Goal: Information Seeking & Learning: Find specific fact

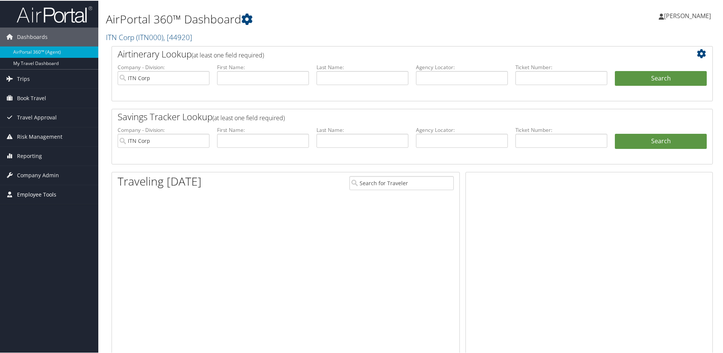
click at [46, 194] on span "Employee Tools" at bounding box center [36, 194] width 39 height 19
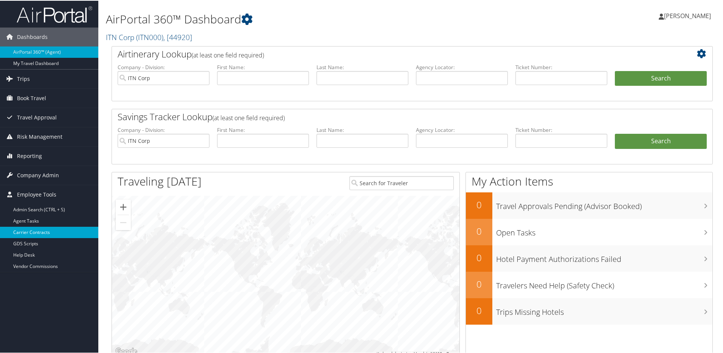
click at [43, 232] on link "Carrier Contracts" at bounding box center [49, 231] width 98 height 11
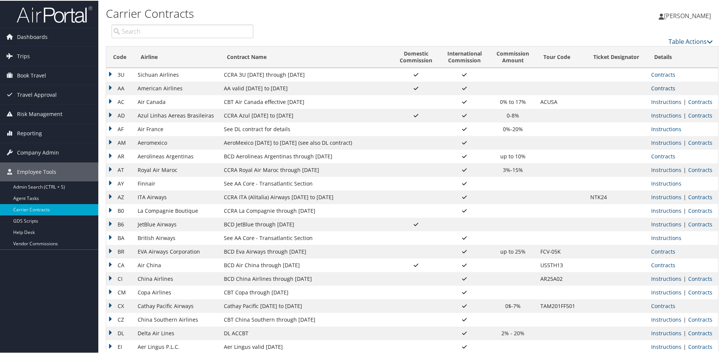
click at [656, 87] on link "Contracts" at bounding box center [663, 87] width 24 height 7
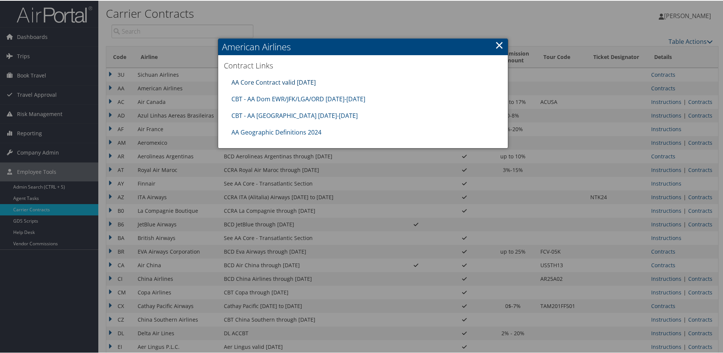
click at [292, 82] on link "AA Core Contract valid 30jun26" at bounding box center [273, 82] width 84 height 8
click at [286, 99] on link "CBT - AA Dom EWR/JFK/LGA/ORD 8.1.25-12.31.25" at bounding box center [298, 98] width 134 height 8
click at [275, 115] on link "CBT - AA Japan 8.1.25-10.31.25" at bounding box center [294, 115] width 126 height 8
click at [497, 45] on link "×" at bounding box center [499, 44] width 9 height 15
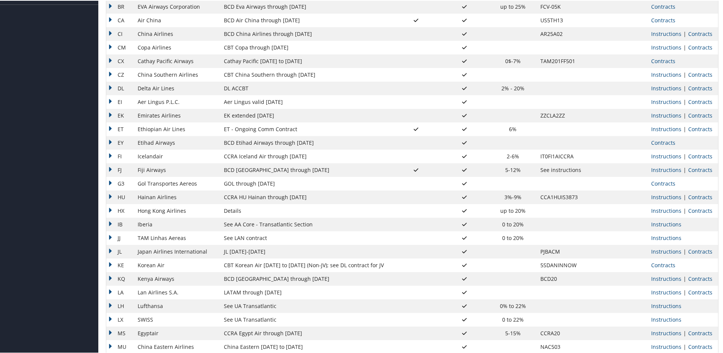
scroll to position [255, 0]
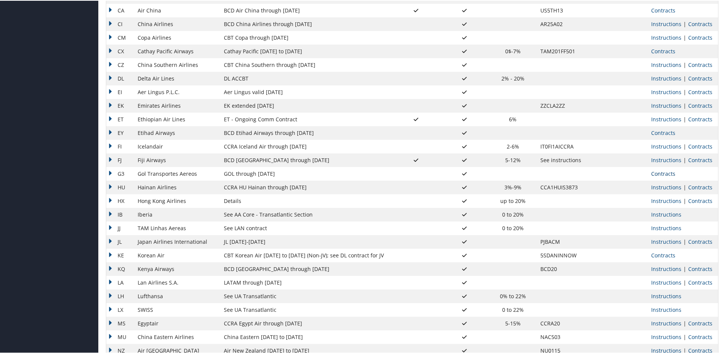
click at [654, 174] on link "Contracts" at bounding box center [663, 172] width 24 height 7
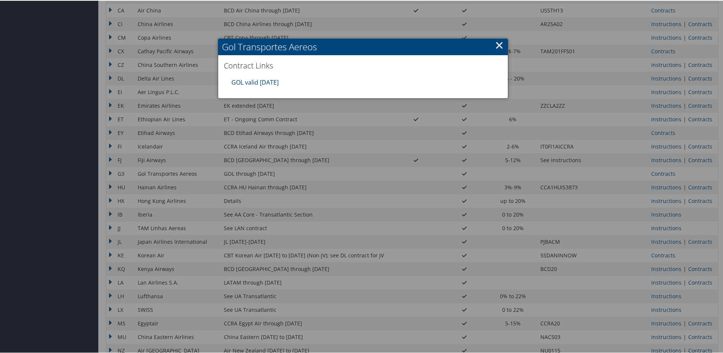
click at [259, 80] on link "GOL valid 31oct25" at bounding box center [254, 82] width 47 height 8
click at [354, 126] on div at bounding box center [363, 176] width 726 height 353
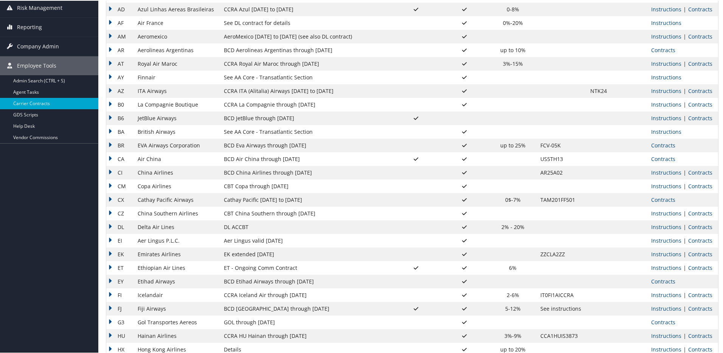
scroll to position [105, 0]
click at [697, 255] on link "Contracts" at bounding box center [700, 255] width 24 height 7
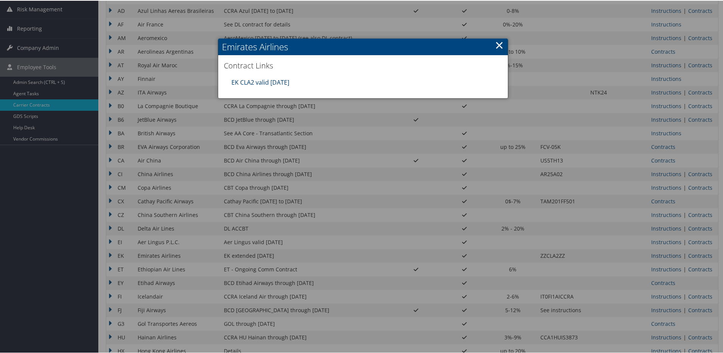
click at [272, 82] on link "EK CLA2 valid 30sep25" at bounding box center [260, 82] width 58 height 8
click at [327, 149] on div at bounding box center [363, 176] width 726 height 353
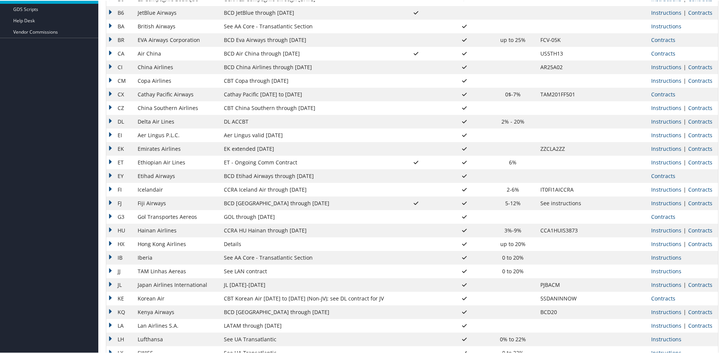
scroll to position [256, 0]
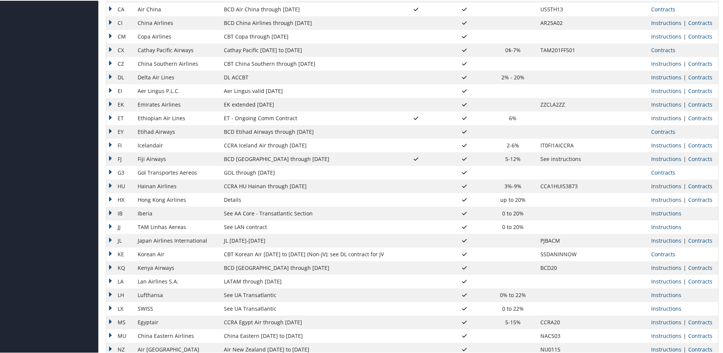
click at [695, 185] on link "Contracts" at bounding box center [700, 185] width 24 height 7
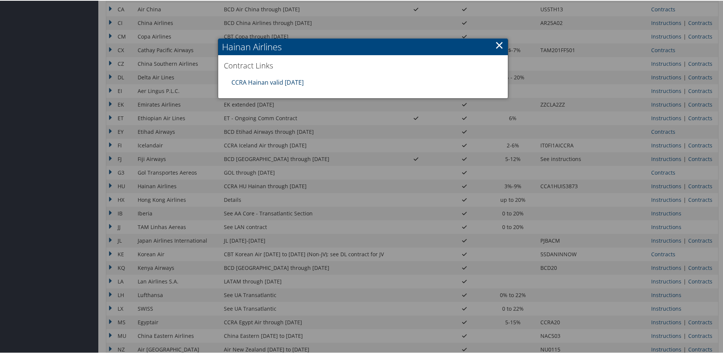
click at [290, 82] on link "CCRA Hainan valid 20DEC25" at bounding box center [267, 82] width 72 height 8
click at [496, 45] on link "×" at bounding box center [499, 44] width 9 height 15
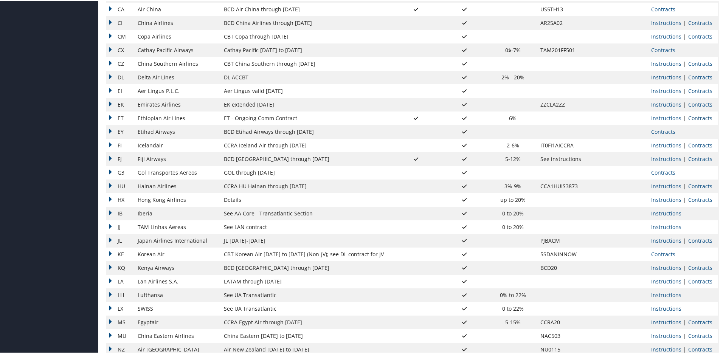
click at [700, 118] on link "Contracts" at bounding box center [700, 117] width 24 height 7
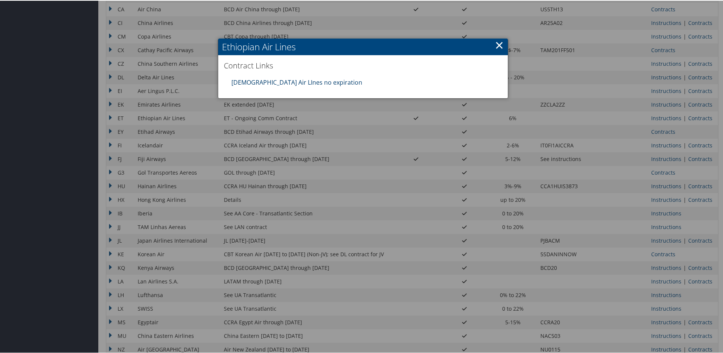
click at [295, 80] on link "Ethiopian Air LInes no expiration" at bounding box center [296, 82] width 131 height 8
click at [261, 174] on div at bounding box center [363, 176] width 726 height 353
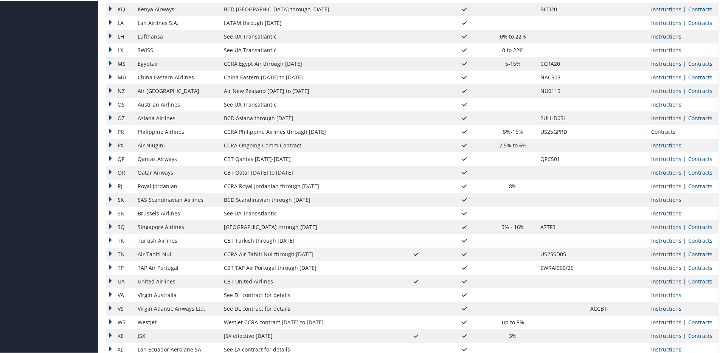
scroll to position [531, 0]
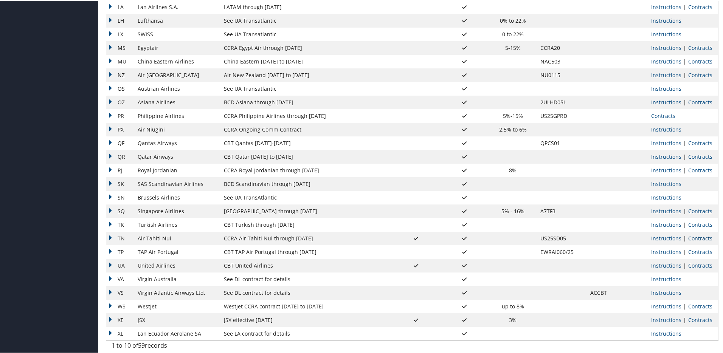
click at [690, 238] on link "Contracts" at bounding box center [700, 237] width 24 height 7
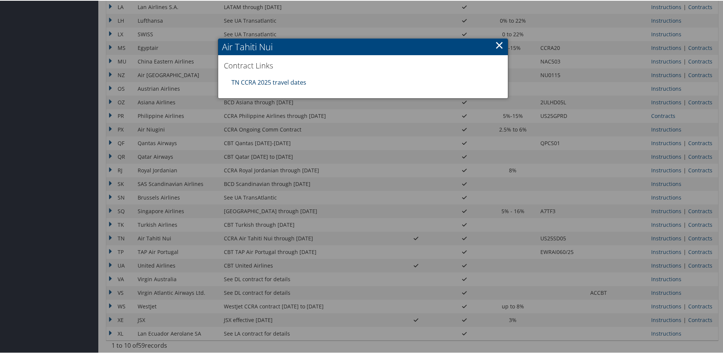
click at [281, 82] on link "TN CCRA 2025 travel dates" at bounding box center [268, 82] width 75 height 8
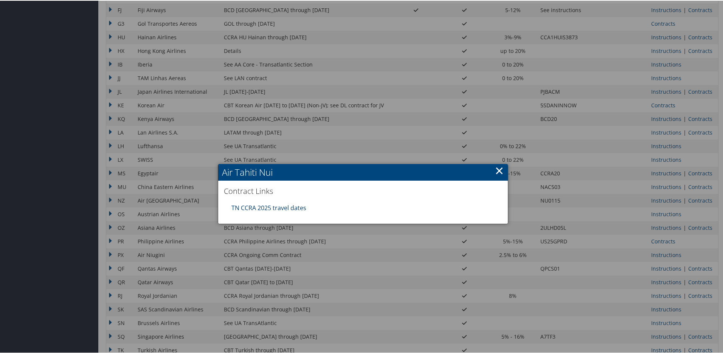
scroll to position [396, 0]
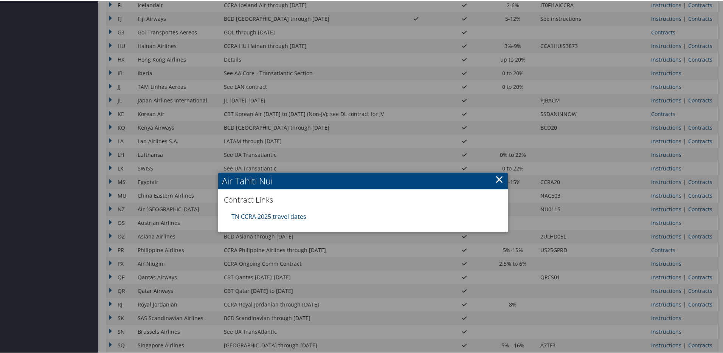
click at [205, 128] on div at bounding box center [363, 176] width 726 height 353
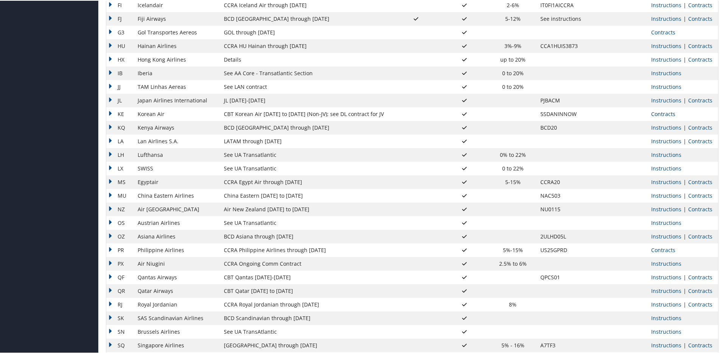
click at [660, 112] on link "Contracts" at bounding box center [663, 113] width 24 height 7
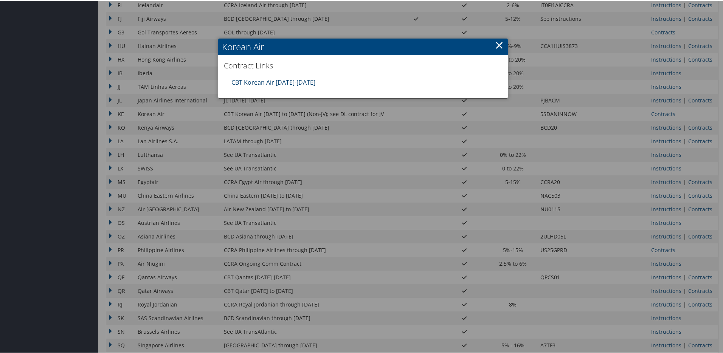
click at [310, 82] on link "CBT Korean Air 01.01.25-12.31.25" at bounding box center [273, 82] width 84 height 8
click at [238, 203] on div at bounding box center [363, 176] width 726 height 353
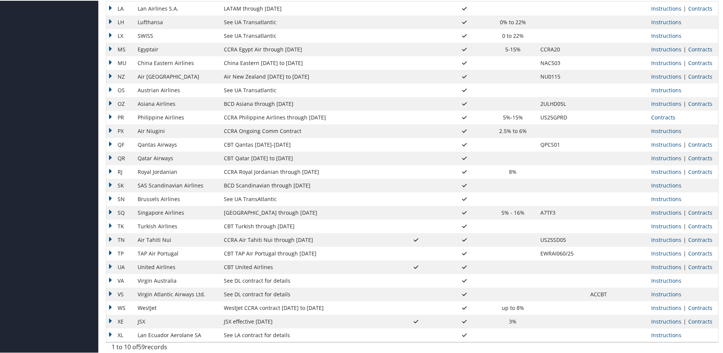
scroll to position [530, 0]
click at [694, 171] on link "Contracts" at bounding box center [700, 170] width 24 height 7
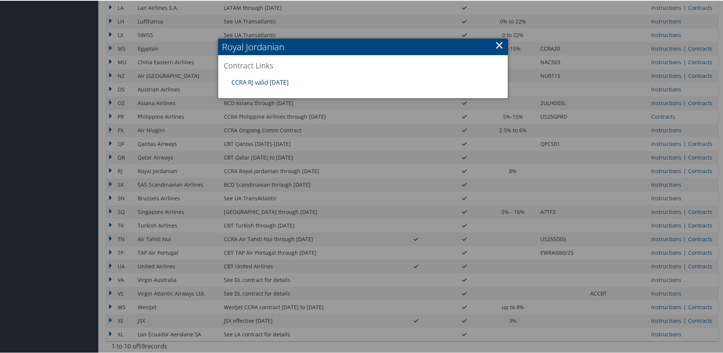
click at [267, 81] on link "CCRA RJ valid 31DEC25" at bounding box center [259, 82] width 57 height 8
click at [181, 147] on div at bounding box center [363, 176] width 726 height 353
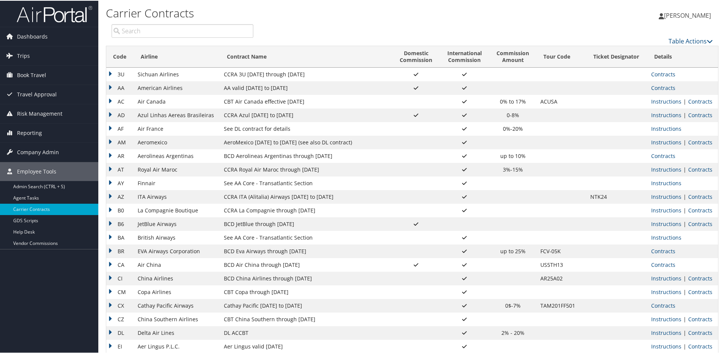
scroll to position [0, 0]
click at [699, 171] on link "Contracts" at bounding box center [700, 169] width 24 height 7
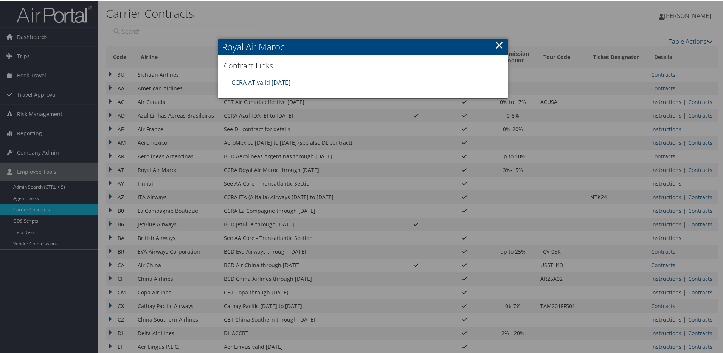
click at [282, 81] on link "CCRA AT valid 31DEC25" at bounding box center [260, 82] width 59 height 8
click at [208, 172] on div at bounding box center [363, 176] width 726 height 353
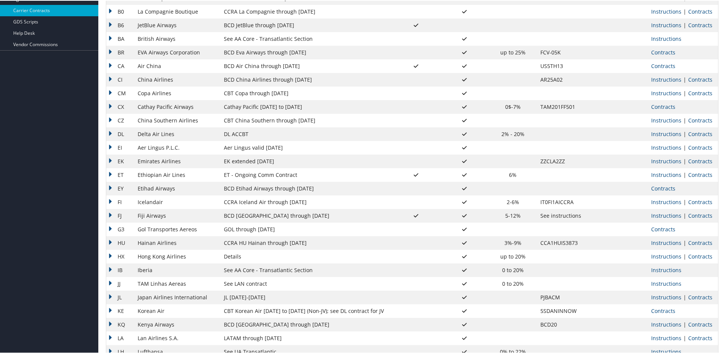
scroll to position [200, 0]
click at [697, 201] on link "Contracts" at bounding box center [700, 200] width 24 height 7
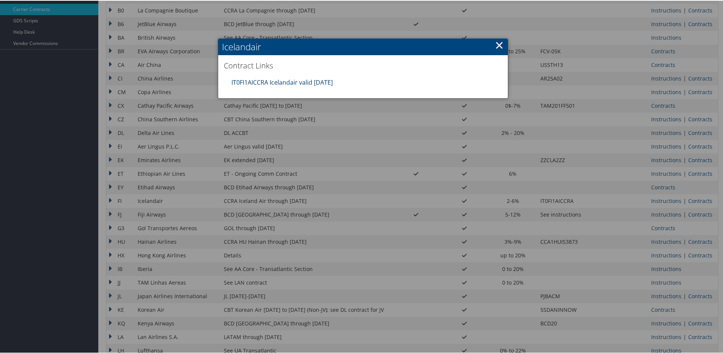
click at [323, 81] on link "IT0FI1AICCRA Icelandair valid 31DEC25" at bounding box center [281, 82] width 101 height 8
click at [183, 163] on div at bounding box center [363, 176] width 726 height 353
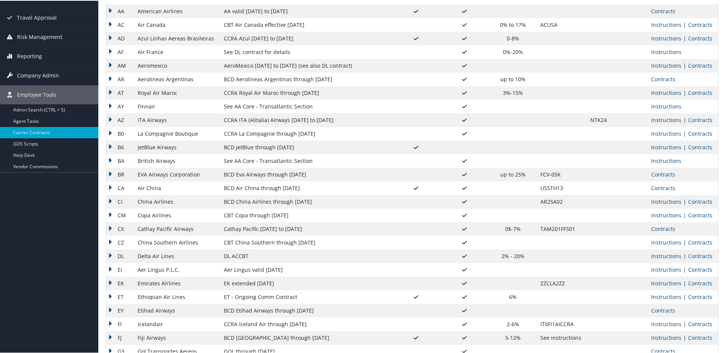
scroll to position [0, 0]
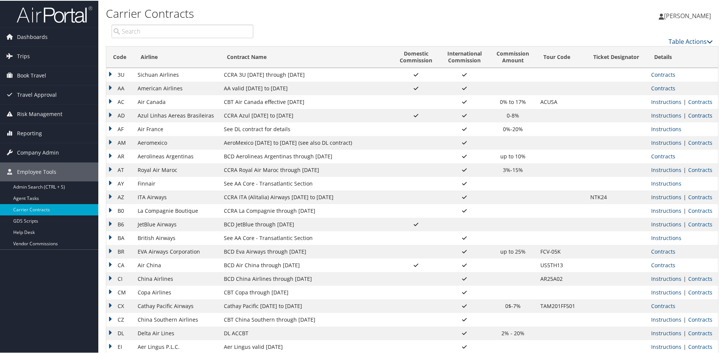
click at [692, 114] on link "Contracts" at bounding box center [700, 114] width 24 height 7
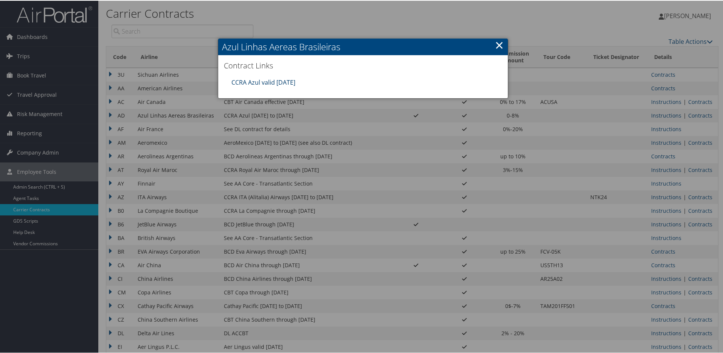
click at [268, 81] on link "CCRA Azul valid 31DEC25" at bounding box center [263, 82] width 64 height 8
click at [214, 173] on div at bounding box center [363, 176] width 726 height 353
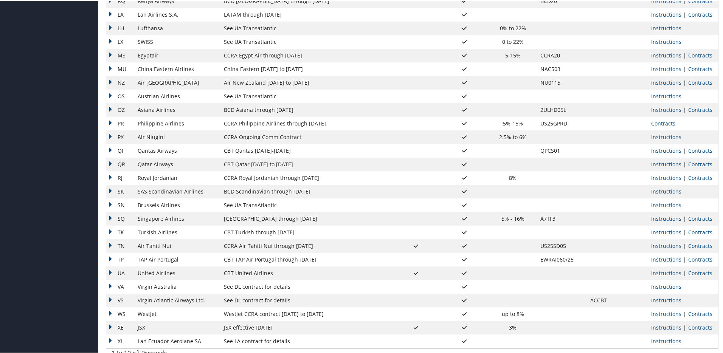
scroll to position [531, 0]
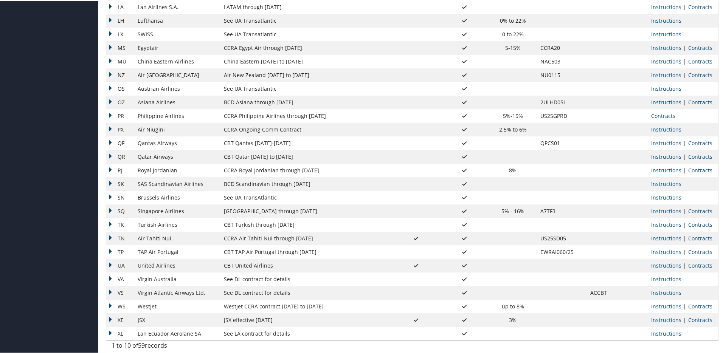
click at [701, 224] on link "Contracts" at bounding box center [700, 224] width 24 height 7
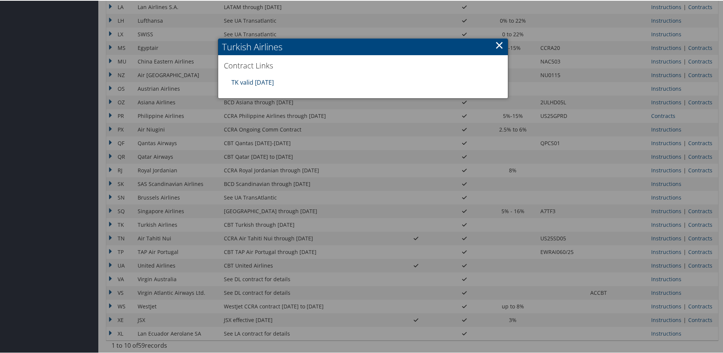
click at [270, 81] on link "TK valid 31DEC25" at bounding box center [252, 82] width 42 height 8
click at [157, 186] on div at bounding box center [363, 176] width 726 height 353
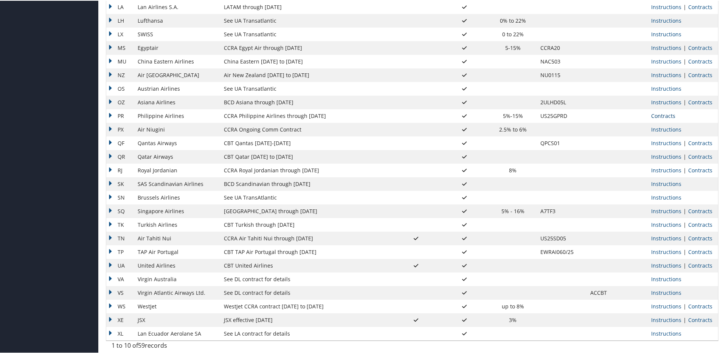
click at [666, 117] on link "Contracts" at bounding box center [663, 115] width 24 height 7
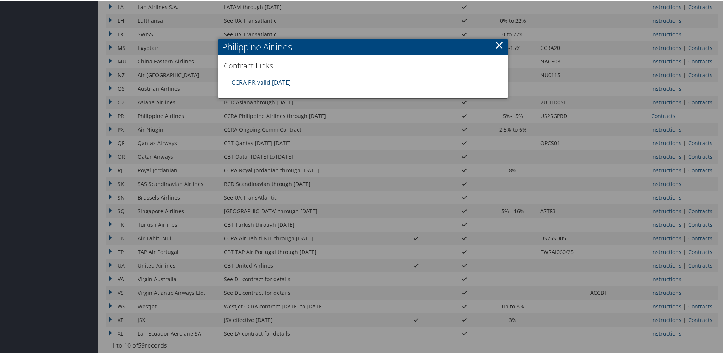
click at [285, 83] on link "CCRA PR valid 31DEC25" at bounding box center [260, 82] width 59 height 8
click at [181, 151] on div at bounding box center [363, 176] width 726 height 353
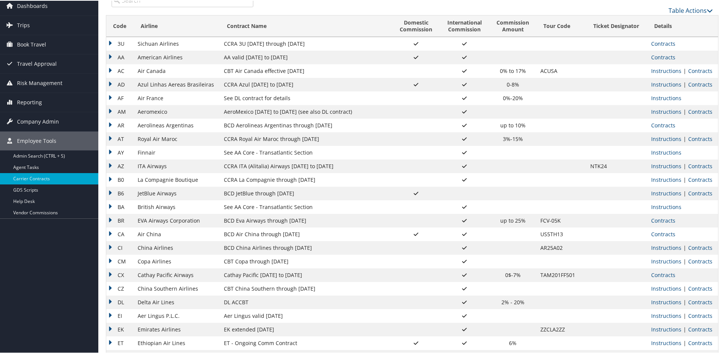
scroll to position [33, 0]
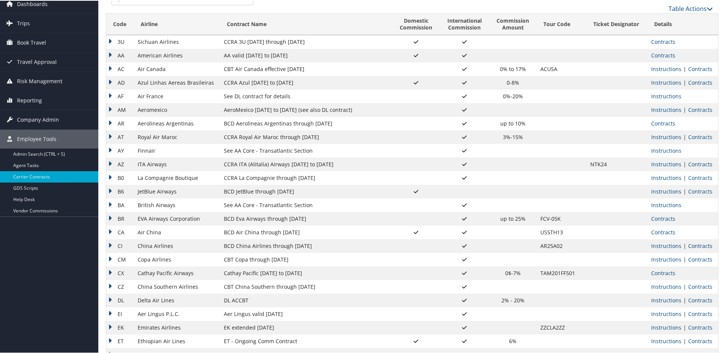
click at [698, 248] on link "Contracts" at bounding box center [700, 245] width 24 height 7
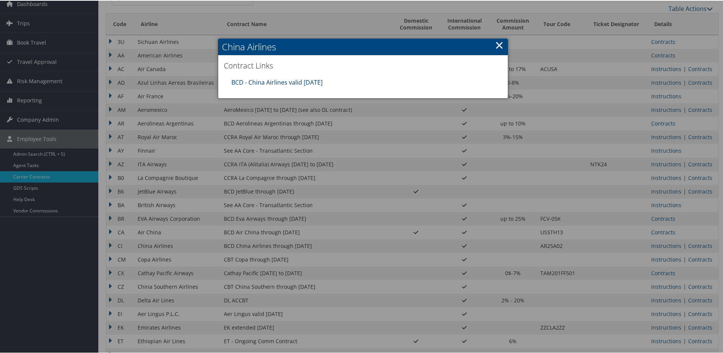
click at [303, 80] on link "BCD - China Airlines valid 31dec25" at bounding box center [276, 82] width 91 height 8
click at [197, 195] on div at bounding box center [363, 176] width 726 height 353
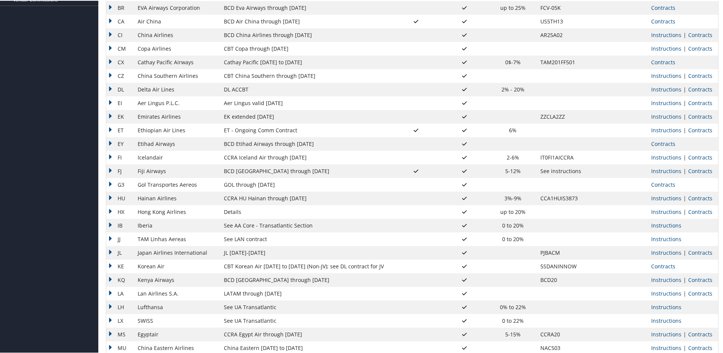
scroll to position [250, 0]
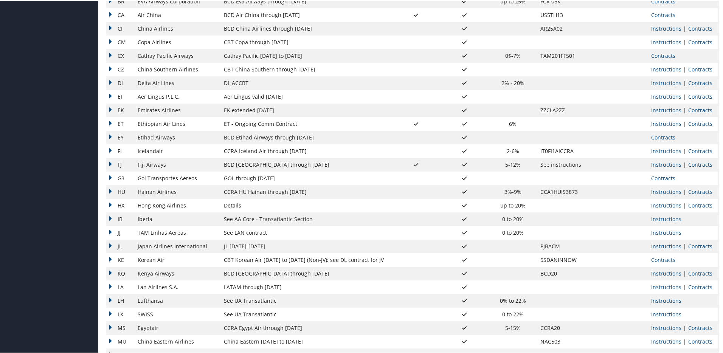
click at [704, 163] on link "Contracts" at bounding box center [700, 163] width 24 height 7
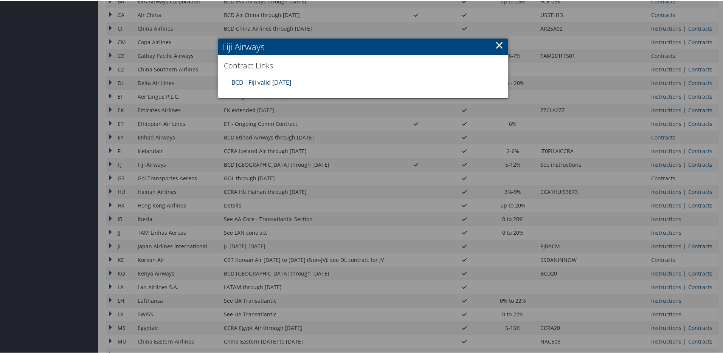
click at [241, 85] on link "BCD - Fiji valid 31dec25" at bounding box center [261, 82] width 60 height 8
click at [218, 147] on div at bounding box center [363, 176] width 726 height 353
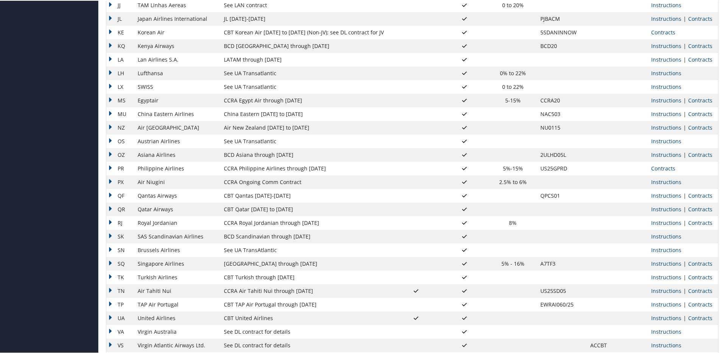
scroll to position [531, 0]
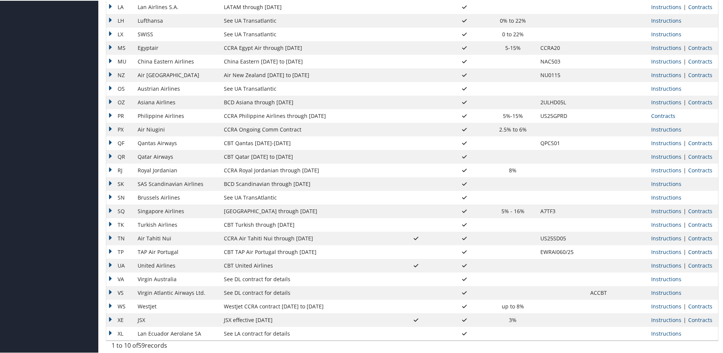
click at [693, 253] on link "Contracts" at bounding box center [700, 251] width 24 height 7
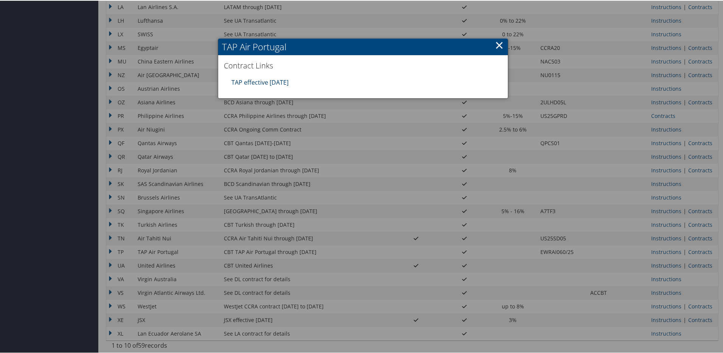
click at [281, 81] on link "TAP effective 1jan25" at bounding box center [259, 82] width 57 height 8
click at [191, 120] on div at bounding box center [363, 176] width 726 height 353
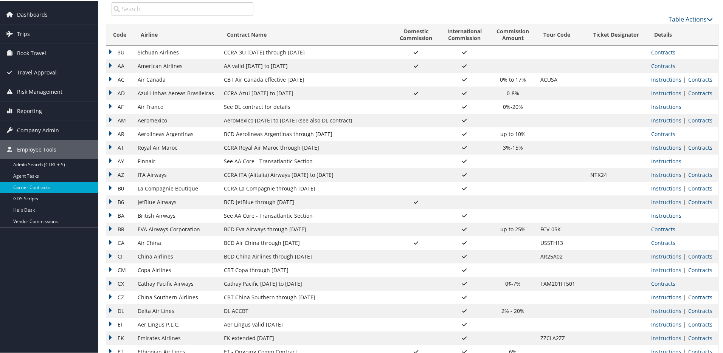
scroll to position [0, 0]
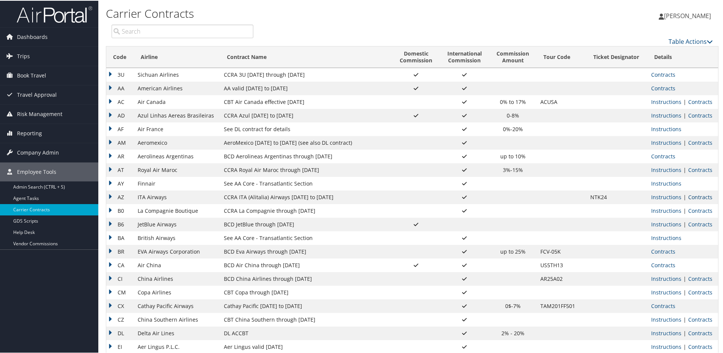
click at [701, 199] on link "Contracts" at bounding box center [700, 196] width 24 height 7
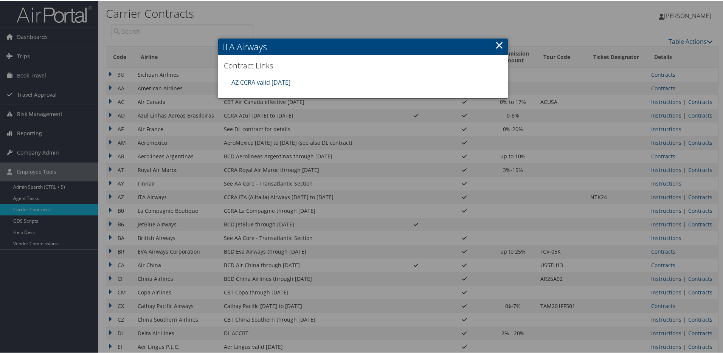
click at [262, 80] on link "AZ CCRA valid [DATE]" at bounding box center [260, 82] width 59 height 8
click at [195, 134] on div at bounding box center [363, 176] width 726 height 353
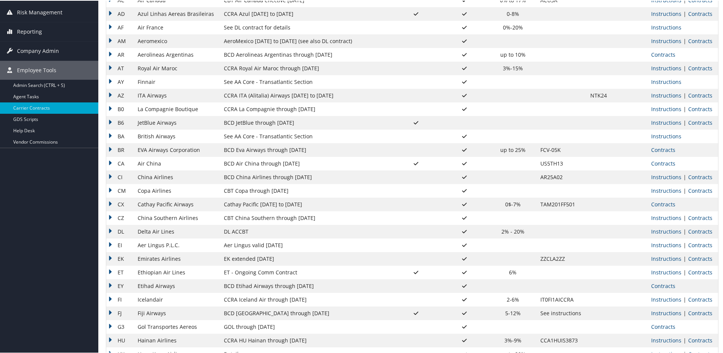
scroll to position [114, 0]
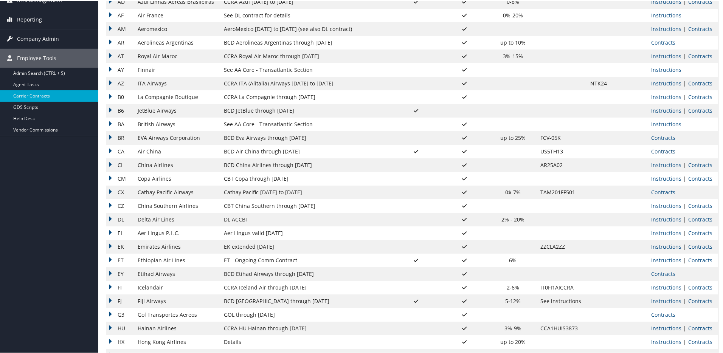
click at [657, 150] on link "Contracts" at bounding box center [663, 150] width 24 height 7
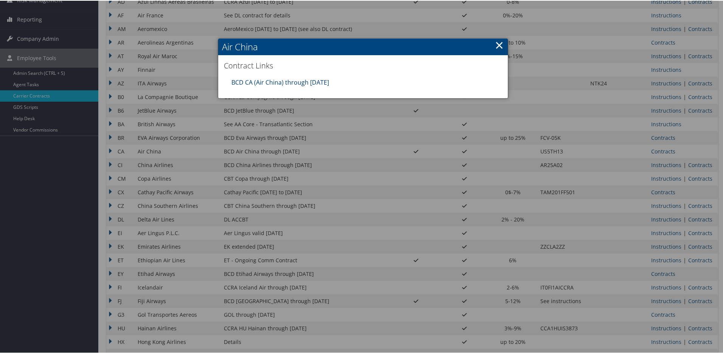
click at [308, 81] on link "BCD CA (Air China) through 12.31.25" at bounding box center [280, 82] width 98 height 8
click at [161, 73] on div at bounding box center [363, 176] width 726 height 353
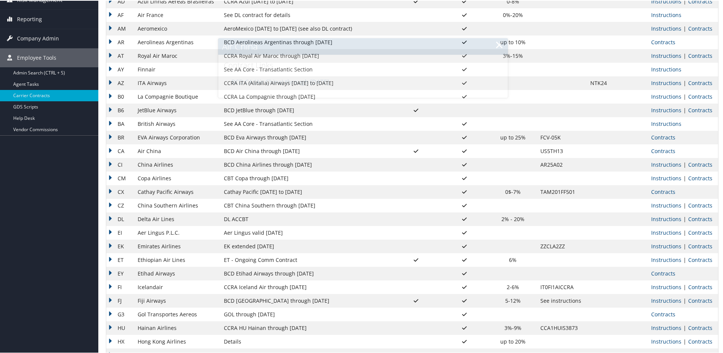
scroll to position [0, 0]
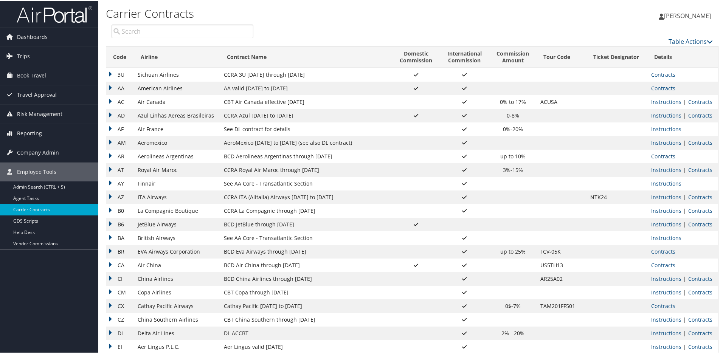
click at [662, 157] on link "Contracts" at bounding box center [663, 155] width 24 height 7
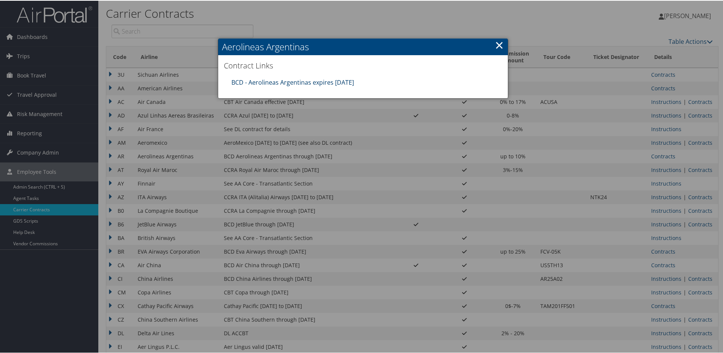
click at [334, 84] on link "BCD - Aerolineas Argentinas expires 12.31.25" at bounding box center [292, 82] width 123 height 8
click at [320, 82] on link "BCD - Aerolineas Argentinas expires 12.31.25" at bounding box center [292, 82] width 123 height 8
click at [173, 213] on div at bounding box center [363, 176] width 726 height 353
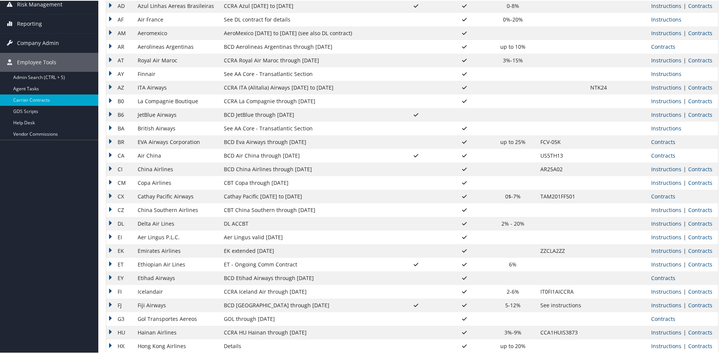
scroll to position [110, 0]
click at [659, 196] on link "Contracts" at bounding box center [663, 195] width 24 height 7
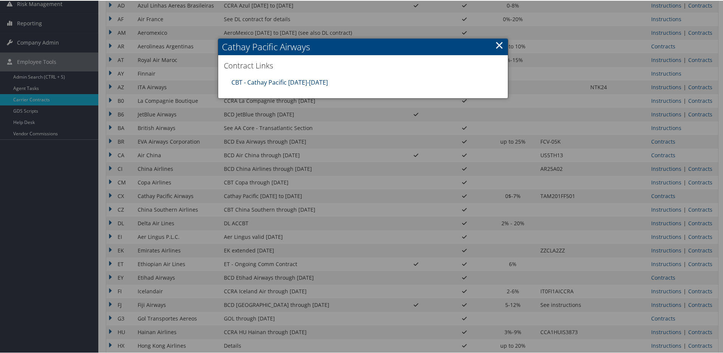
click at [273, 80] on link "CBT - Cathay Pacific 8.1.25-12.31.25" at bounding box center [279, 82] width 96 height 8
click at [157, 93] on div at bounding box center [363, 176] width 726 height 353
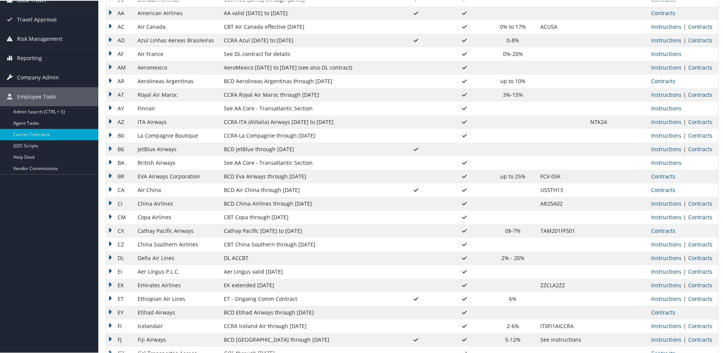
scroll to position [61, 0]
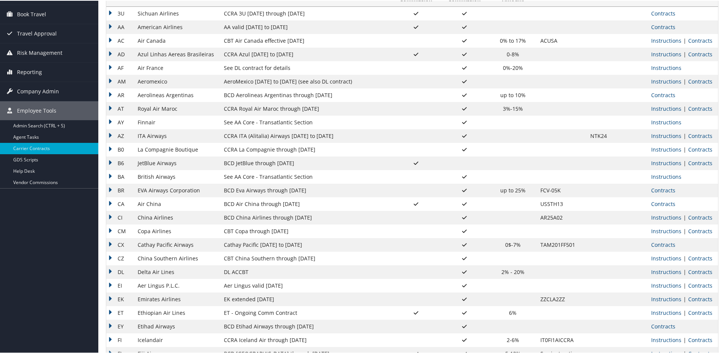
click at [317, 83] on td "AeroMexico [DATE] to [DATE] (see also DL contract)" at bounding box center [306, 81] width 172 height 14
click at [697, 81] on link "Contracts" at bounding box center [700, 80] width 24 height 7
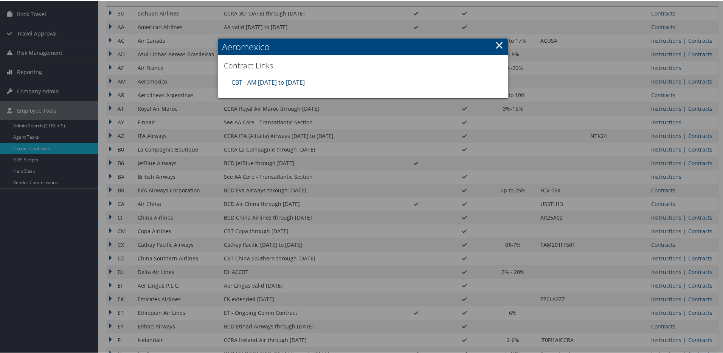
click at [272, 81] on link "CBT - AM [DATE] to [DATE]" at bounding box center [267, 82] width 73 height 8
click at [193, 148] on div at bounding box center [363, 176] width 726 height 353
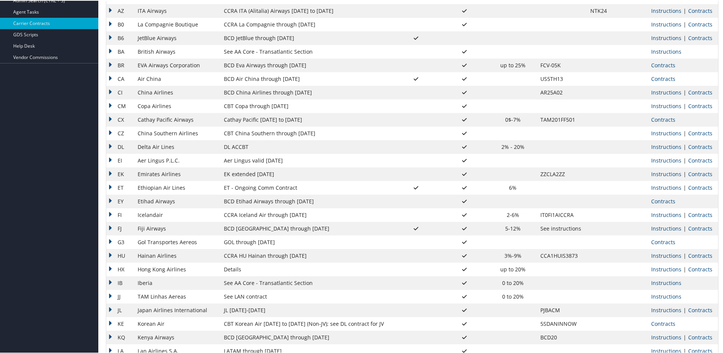
scroll to position [196, 0]
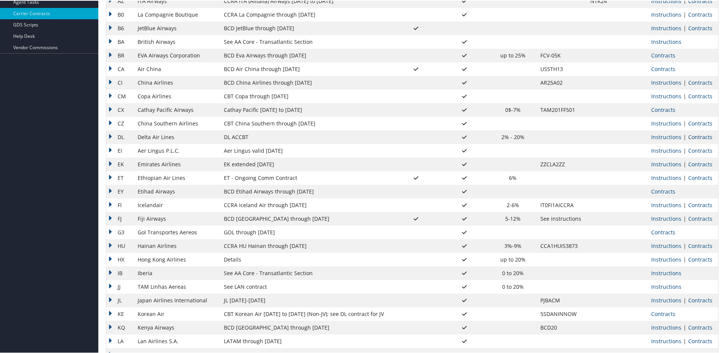
click at [694, 136] on link "Contracts" at bounding box center [700, 136] width 24 height 7
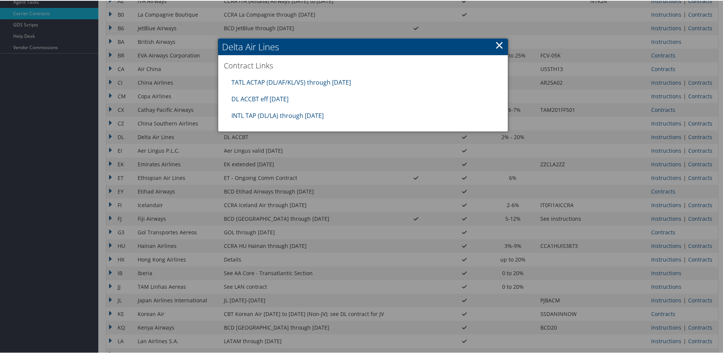
click at [199, 121] on div at bounding box center [363, 176] width 726 height 353
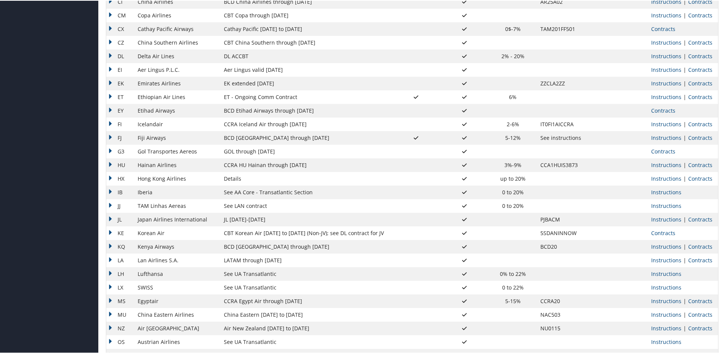
scroll to position [287, 0]
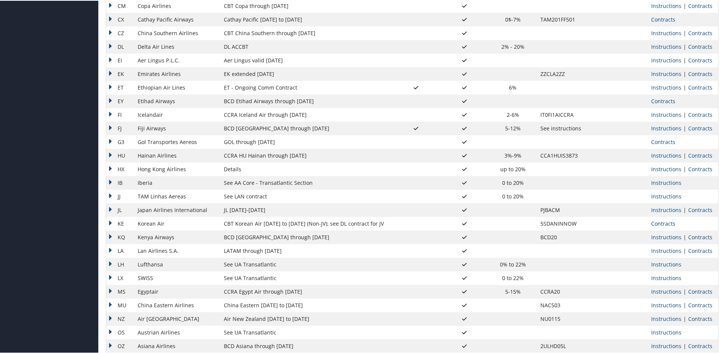
click at [657, 223] on link "Contracts" at bounding box center [663, 222] width 24 height 7
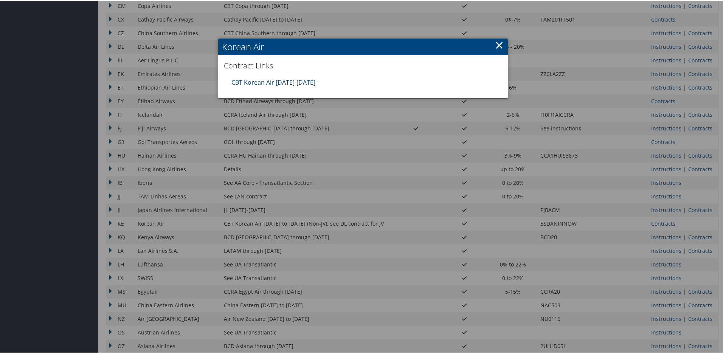
click at [292, 82] on link "CBT Korean Air 01.01.25-12.31.25" at bounding box center [273, 82] width 84 height 8
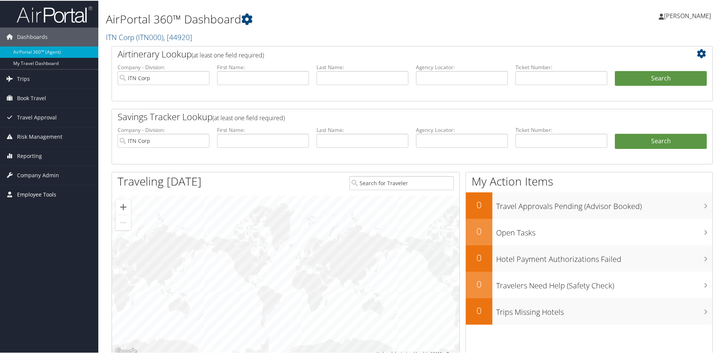
click at [38, 194] on span "Employee Tools" at bounding box center [36, 194] width 39 height 19
click at [37, 233] on link "Carrier Contracts" at bounding box center [49, 231] width 98 height 11
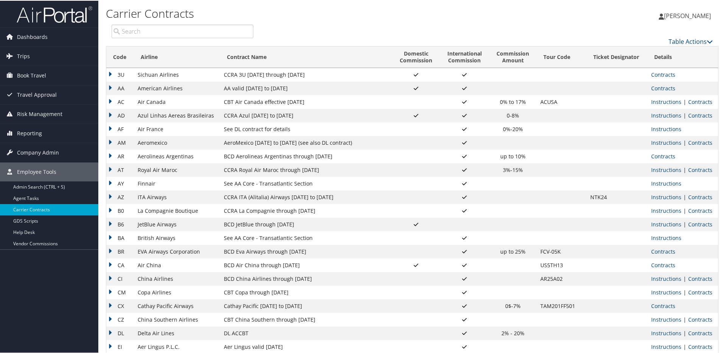
click at [332, 39] on div "Table Actions" at bounding box center [489, 40] width 448 height 9
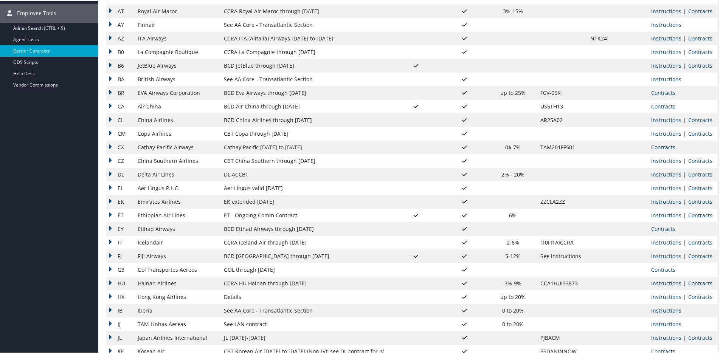
scroll to position [160, 0]
click at [658, 145] on link "Contracts" at bounding box center [663, 145] width 24 height 7
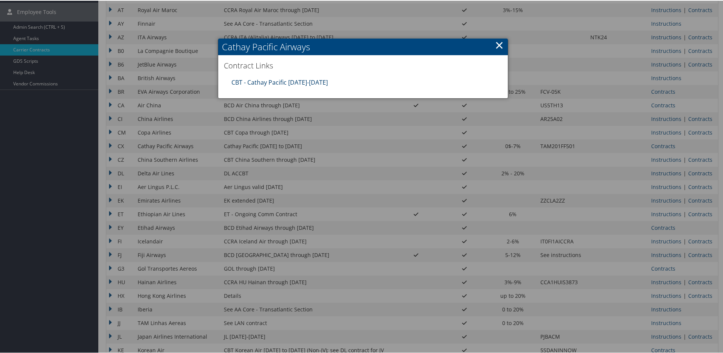
click at [295, 82] on link "CBT - Cathay Pacific 8.1.25-12.31.25" at bounding box center [279, 82] width 96 height 8
click at [219, 185] on div at bounding box center [363, 176] width 726 height 353
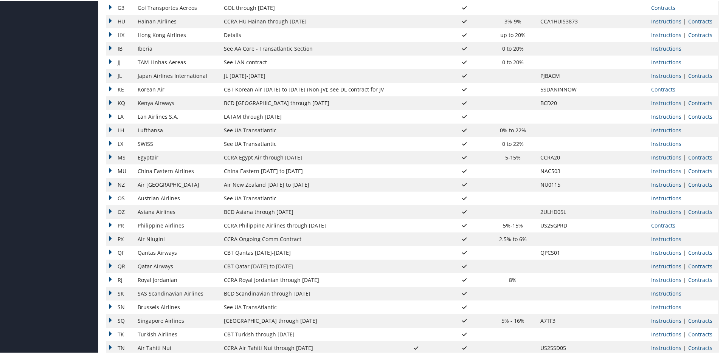
scroll to position [421, 0]
click at [696, 118] on link "Contracts" at bounding box center [700, 116] width 24 height 7
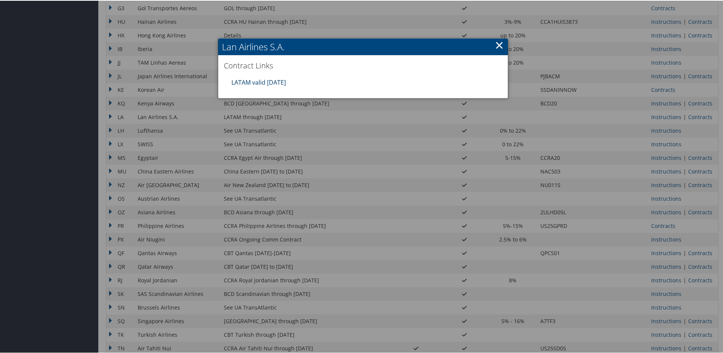
click at [265, 80] on link "LATAM valid [DATE]" at bounding box center [258, 82] width 54 height 8
click at [311, 139] on div at bounding box center [363, 176] width 726 height 353
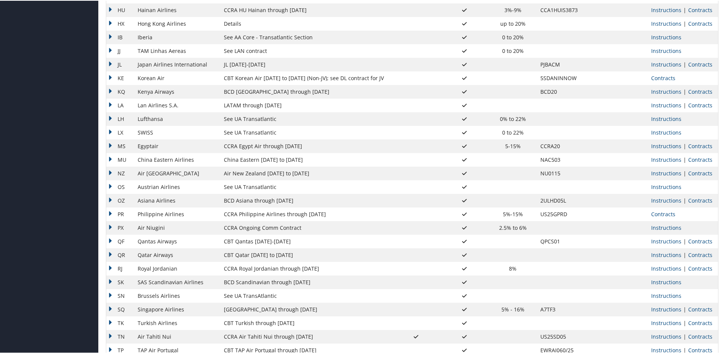
scroll to position [423, 0]
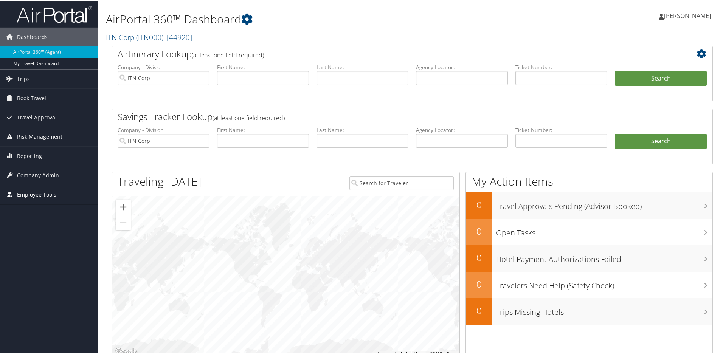
click at [30, 195] on span "Employee Tools" at bounding box center [36, 194] width 39 height 19
click at [36, 231] on link "Carrier Contracts" at bounding box center [49, 231] width 98 height 11
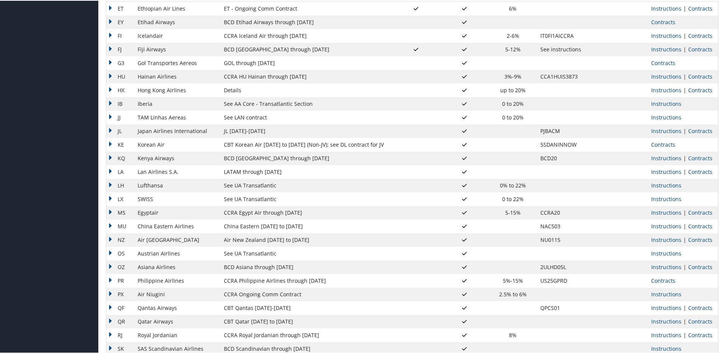
scroll to position [434, 0]
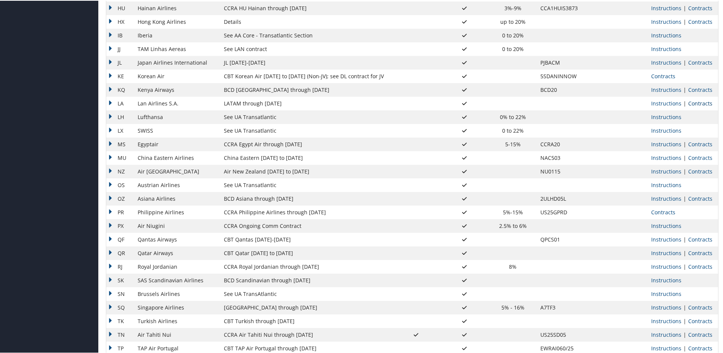
click at [695, 100] on link "Contracts" at bounding box center [700, 102] width 24 height 7
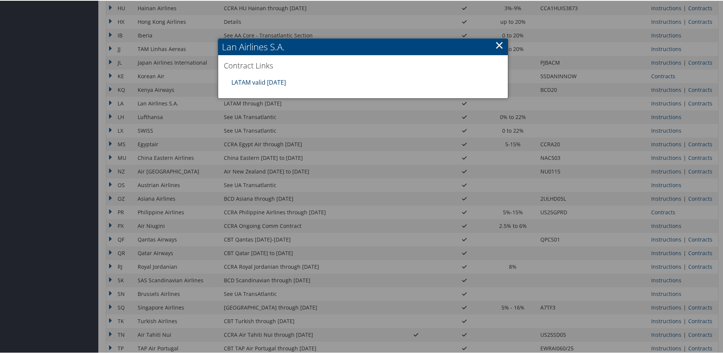
click at [268, 82] on link "LATAM valid [DATE]" at bounding box center [258, 82] width 54 height 8
click at [257, 157] on div at bounding box center [363, 176] width 726 height 353
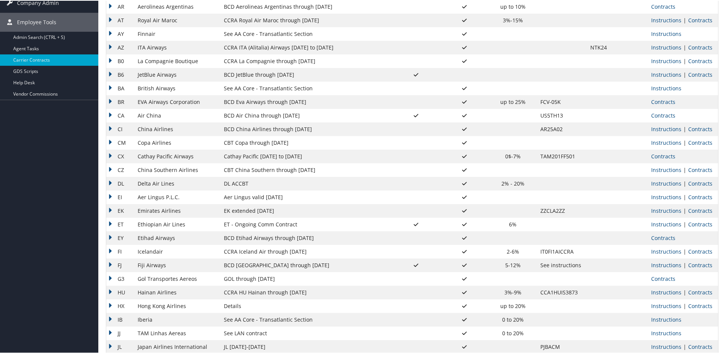
scroll to position [149, 0]
click at [694, 142] on link "Contracts" at bounding box center [700, 142] width 24 height 7
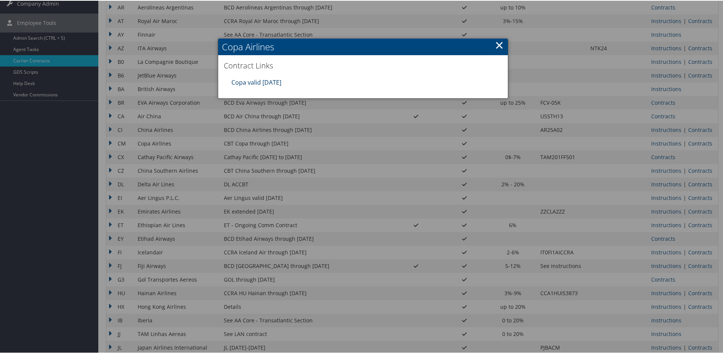
click at [259, 79] on link "Copa valid [DATE]" at bounding box center [256, 82] width 50 height 8
click at [183, 177] on div at bounding box center [363, 176] width 726 height 353
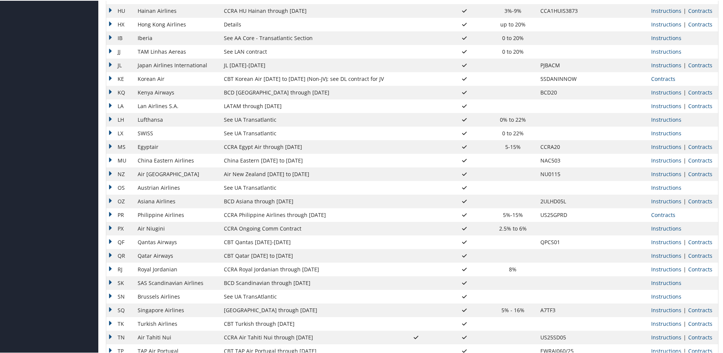
scroll to position [433, 0]
click at [696, 158] on link "Contracts" at bounding box center [700, 158] width 24 height 7
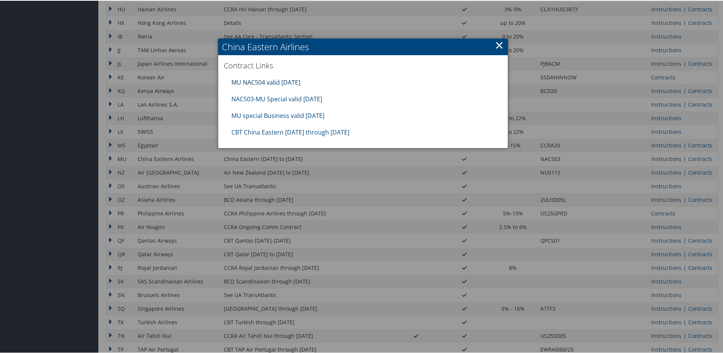
click at [293, 81] on link "MU NAC504 valid [DATE]" at bounding box center [265, 82] width 69 height 8
click at [285, 100] on link "NAC503-MU Special valid [DATE]" at bounding box center [276, 98] width 91 height 8
click at [287, 113] on link "MU special Business valid [DATE]" at bounding box center [277, 115] width 93 height 8
click at [291, 132] on link "CBT China Eastern [DATE] through [DATE]" at bounding box center [290, 131] width 118 height 8
click at [305, 135] on link "CBT China Eastern [DATE] through [DATE]" at bounding box center [290, 131] width 118 height 8
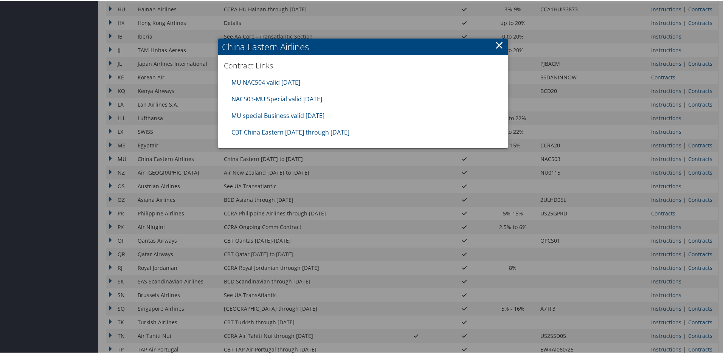
click at [308, 212] on div at bounding box center [363, 176] width 726 height 353
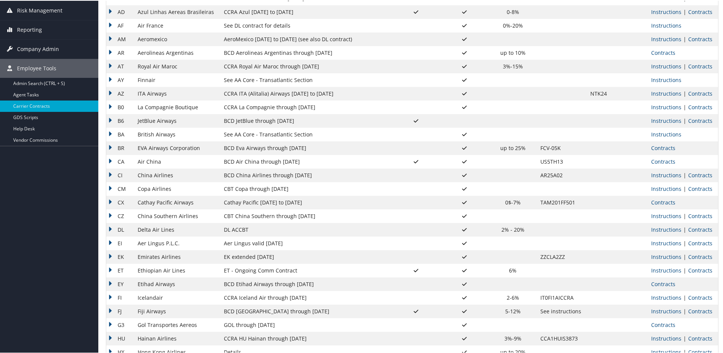
scroll to position [106, 0]
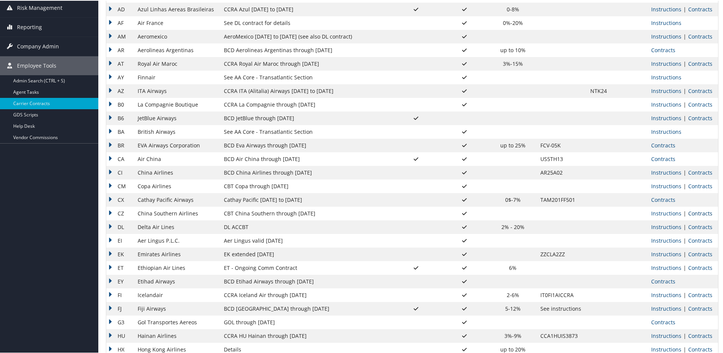
click at [693, 213] on link "Contracts" at bounding box center [700, 212] width 24 height 7
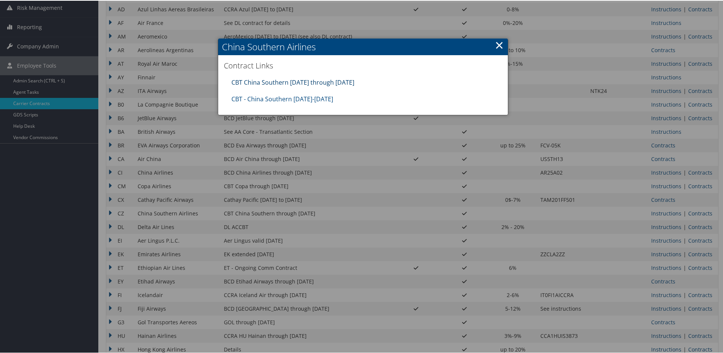
click at [322, 83] on link "CBT China Southern [DATE] through [DATE]" at bounding box center [292, 82] width 123 height 8
click at [298, 96] on link "CBT - China Southern [DATE]-[DATE]" at bounding box center [282, 98] width 102 height 8
click at [497, 46] on link "×" at bounding box center [499, 44] width 9 height 15
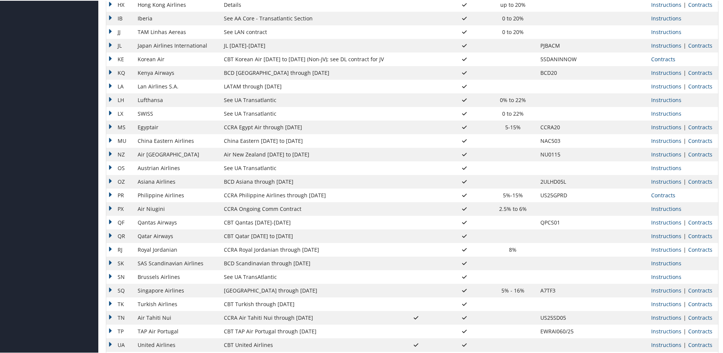
scroll to position [531, 0]
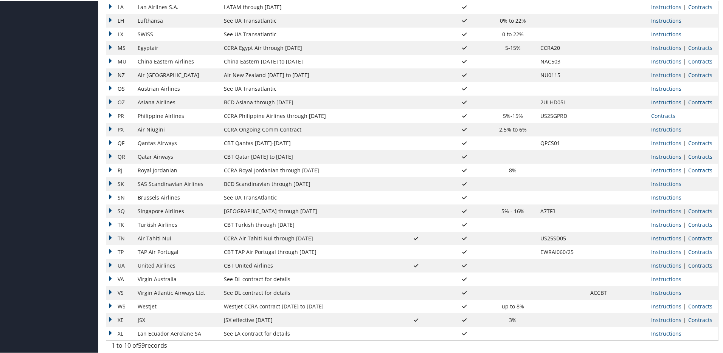
click at [700, 265] on link "Contracts" at bounding box center [700, 264] width 24 height 7
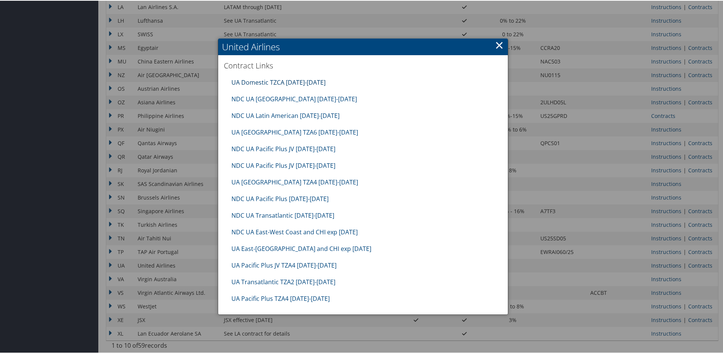
click at [312, 83] on link "UA Domestic TZCA [DATE]-[DATE]" at bounding box center [278, 82] width 94 height 8
click at [306, 99] on link "NDC UA [GEOGRAPHIC_DATA] [DATE]-[DATE]" at bounding box center [294, 98] width 126 height 8
click at [295, 115] on link "NDC UA Latin American [DATE]-[DATE]" at bounding box center [285, 115] width 108 height 8
click at [291, 130] on link "UA [GEOGRAPHIC_DATA] TZA6 [DATE]-[DATE]" at bounding box center [294, 131] width 127 height 8
click at [281, 151] on link "NDC UA Pacific Plus JV [DATE]-[DATE]" at bounding box center [283, 148] width 104 height 8
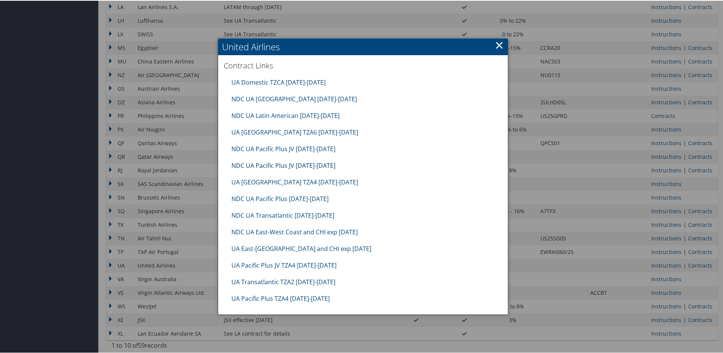
click at [276, 166] on link "NDC UA Pacific Plus JV [DATE]-[DATE]" at bounding box center [283, 165] width 104 height 8
click at [269, 183] on link "UA [GEOGRAPHIC_DATA] TZA4 [DATE]-[DATE]" at bounding box center [294, 181] width 127 height 8
click at [267, 196] on link "NDC UA Pacific Plus [DATE]-[DATE]" at bounding box center [279, 198] width 97 height 8
click at [266, 217] on link "NDC UA Transatlantic [DATE]-[DATE]" at bounding box center [282, 215] width 103 height 8
click at [265, 234] on link "NDC UA East-West Coast and CHI exp [DATE]" at bounding box center [294, 231] width 126 height 8
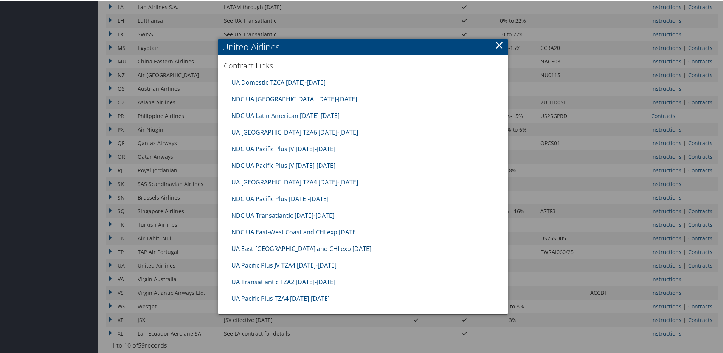
click at [261, 249] on link "UA East-[GEOGRAPHIC_DATA] and CHI exp [DATE]" at bounding box center [301, 248] width 140 height 8
click at [262, 264] on link "UA Pacific Plus JV TZA4 [DATE]-[DATE]" at bounding box center [283, 265] width 105 height 8
click at [263, 281] on link "UA Transatlantic TZA2 [DATE]-[DATE]" at bounding box center [283, 281] width 104 height 8
click at [264, 297] on link "UA Pacific Plus TZA4 [DATE]-[DATE]" at bounding box center [280, 298] width 98 height 8
click at [297, 249] on link "UA East-[GEOGRAPHIC_DATA] and CHI exp [DATE]" at bounding box center [301, 248] width 140 height 8
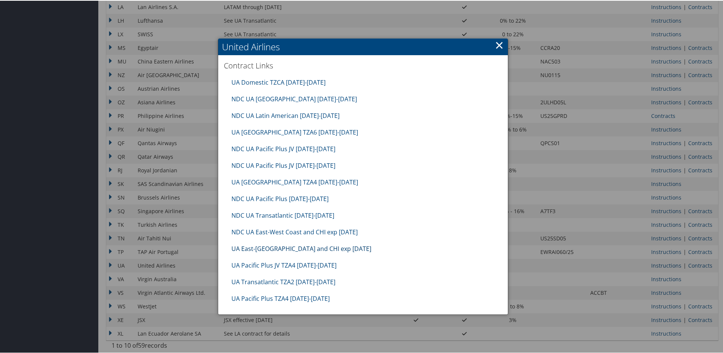
click at [271, 249] on link "UA East-[GEOGRAPHIC_DATA] and CHI exp [DATE]" at bounding box center [301, 248] width 140 height 8
drag, startPoint x: 228, startPoint y: 249, endPoint x: 308, endPoint y: 246, distance: 79.9
click at [308, 247] on div "UA East-[GEOGRAPHIC_DATA] and CHI exp [DATE]" at bounding box center [363, 248] width 271 height 17
copy link "UA East-[GEOGRAPHIC_DATA] and CHI"
click at [497, 44] on link "×" at bounding box center [499, 44] width 9 height 15
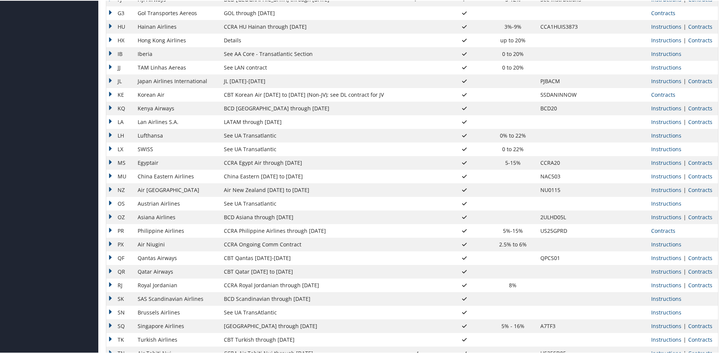
scroll to position [384, 0]
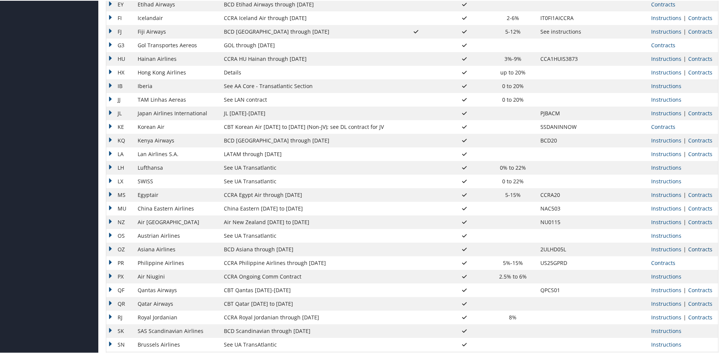
click at [699, 248] on link "Contracts" at bounding box center [700, 248] width 24 height 7
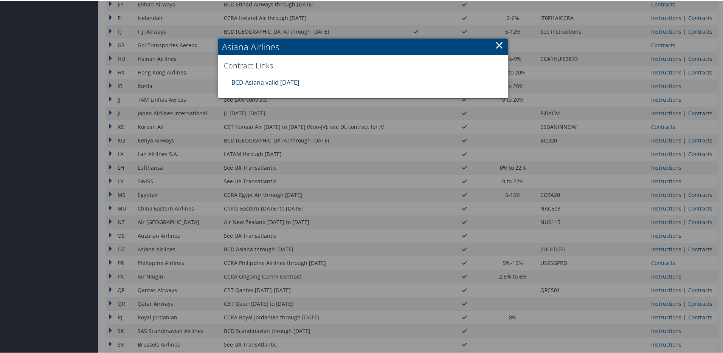
click at [254, 80] on link "BCD Asiana valid [DATE]" at bounding box center [265, 82] width 68 height 8
click at [279, 140] on div at bounding box center [363, 176] width 726 height 353
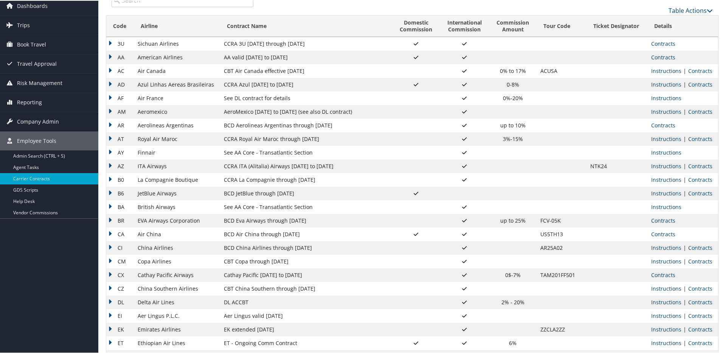
scroll to position [36, 0]
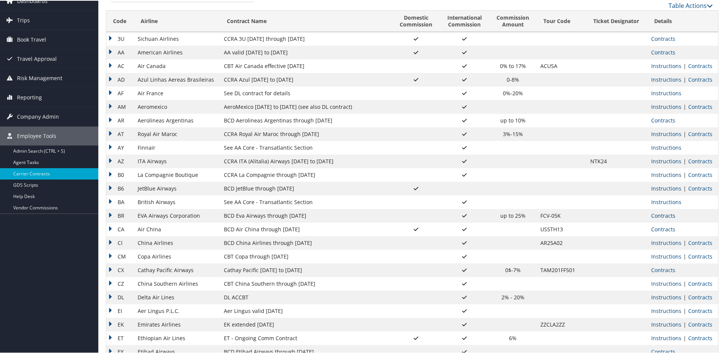
click at [664, 215] on link "Contracts" at bounding box center [663, 214] width 24 height 7
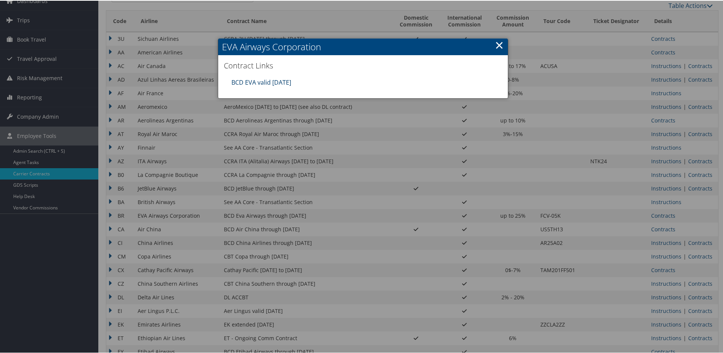
click at [279, 82] on link "BCD EVA valid [DATE]" at bounding box center [261, 82] width 60 height 8
click at [236, 184] on div at bounding box center [363, 176] width 726 height 353
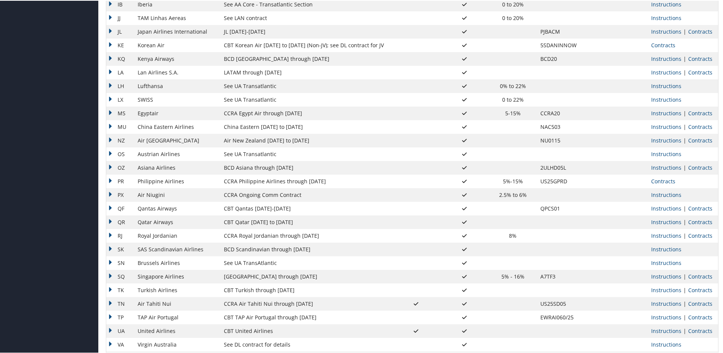
scroll to position [473, 0]
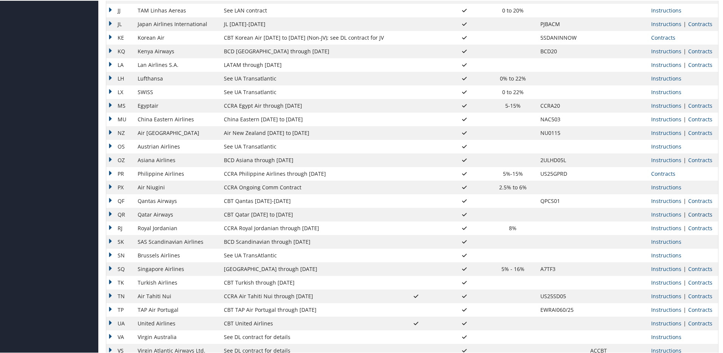
click at [696, 216] on link "Contracts" at bounding box center [700, 213] width 24 height 7
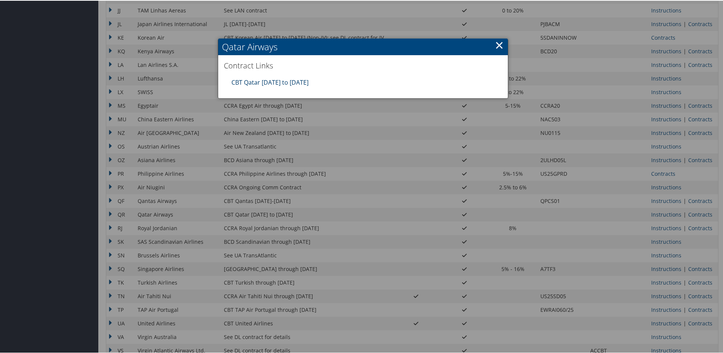
click at [279, 84] on link "CBT Qatar [DATE] to [DATE]" at bounding box center [269, 82] width 77 height 8
click at [154, 59] on div at bounding box center [363, 176] width 726 height 353
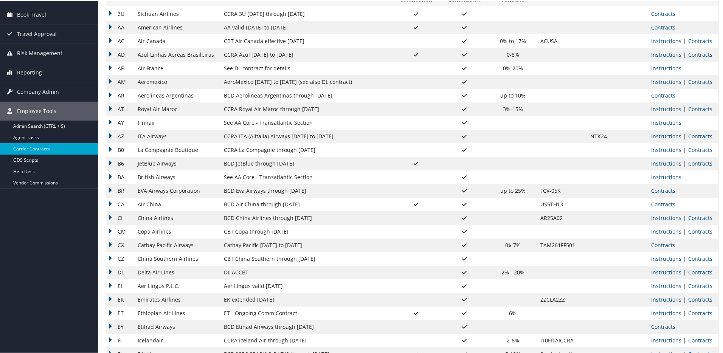
scroll to position [0, 0]
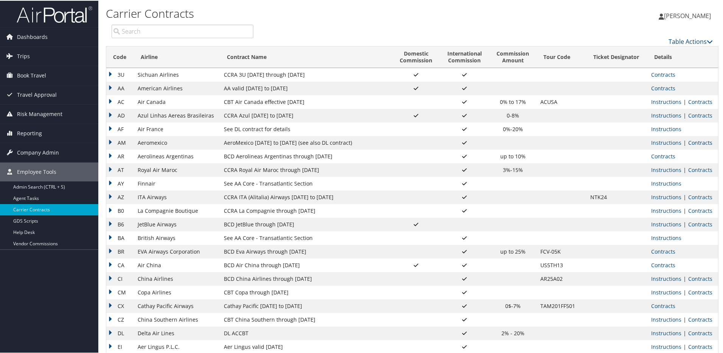
click at [699, 142] on link "Contracts" at bounding box center [700, 141] width 24 height 7
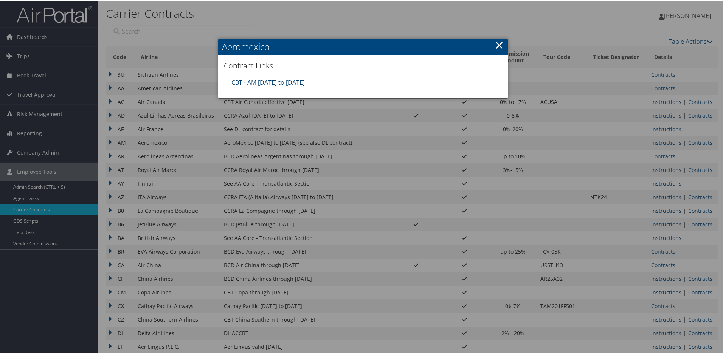
click at [287, 82] on link "CBT - AM [DATE] to [DATE]" at bounding box center [267, 82] width 73 height 8
click at [247, 219] on div at bounding box center [363, 176] width 726 height 353
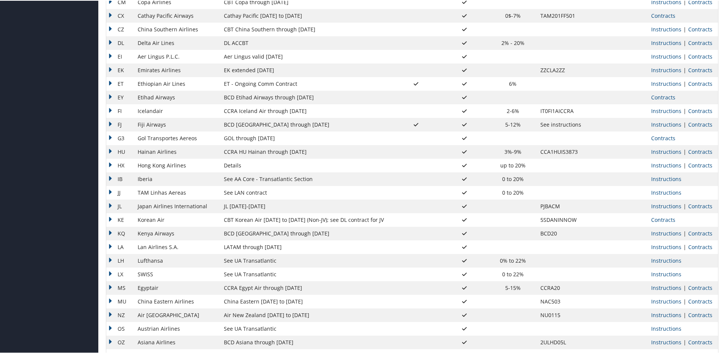
scroll to position [531, 0]
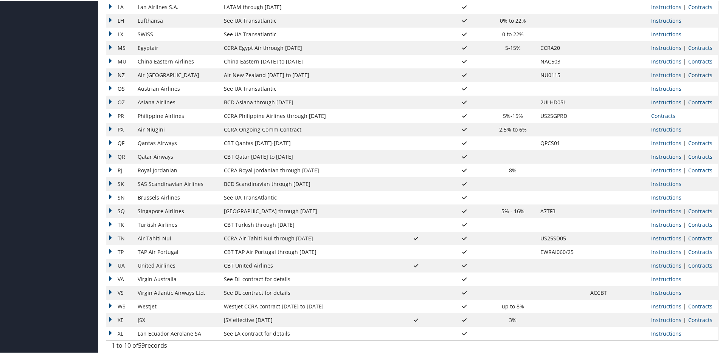
click at [702, 74] on link "Contracts" at bounding box center [700, 74] width 24 height 7
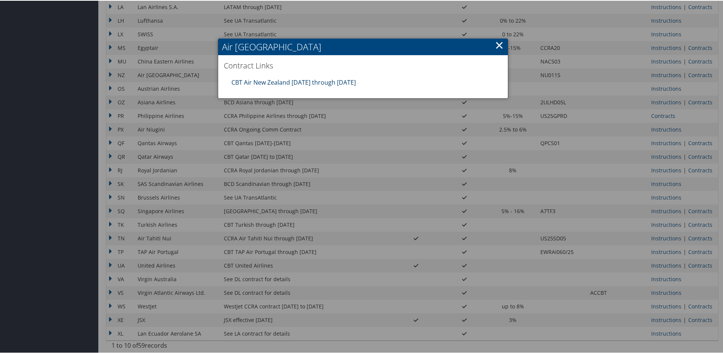
click at [340, 80] on link "CBT Air New Zealand [DATE] through [DATE]" at bounding box center [293, 82] width 124 height 8
click at [197, 191] on div at bounding box center [363, 176] width 726 height 353
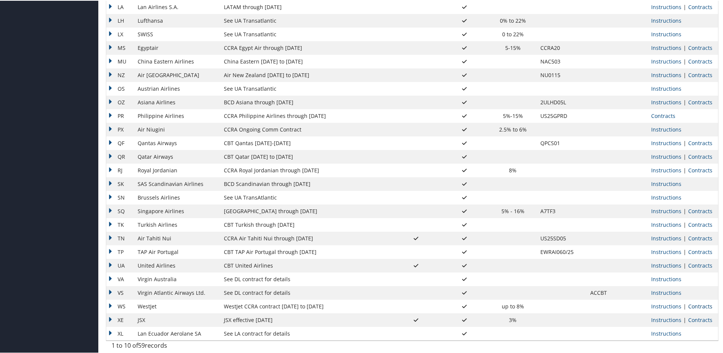
click at [695, 308] on link "Contracts" at bounding box center [700, 305] width 24 height 7
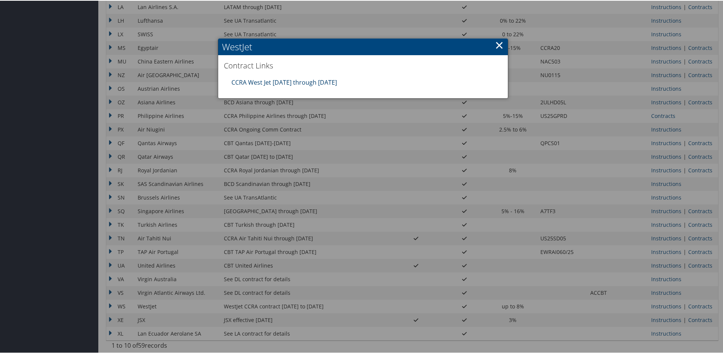
click at [319, 80] on link "CCRA West Jet [DATE] through [DATE]" at bounding box center [284, 82] width 106 height 8
click at [499, 46] on link "×" at bounding box center [499, 44] width 9 height 15
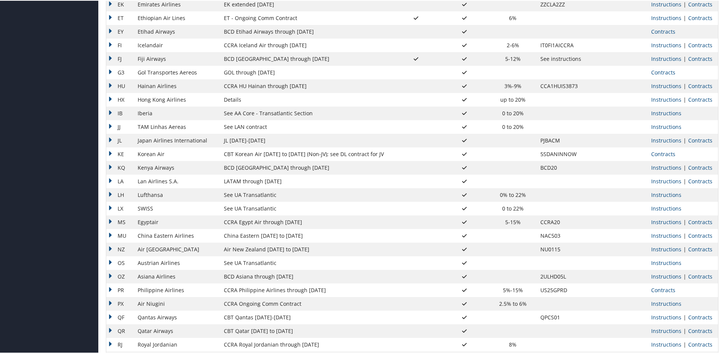
scroll to position [356, 0]
click at [694, 142] on link "Contracts" at bounding box center [700, 140] width 24 height 7
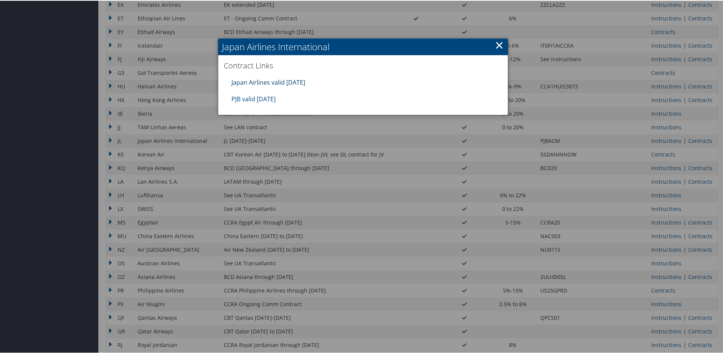
click at [283, 80] on link "Japan Airlines valid [DATE]" at bounding box center [268, 82] width 74 height 8
click at [272, 98] on link "PJB valid [DATE]" at bounding box center [253, 98] width 44 height 8
click at [316, 217] on div at bounding box center [363, 176] width 726 height 353
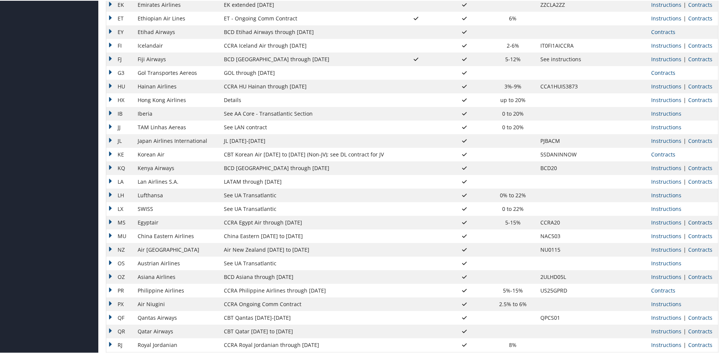
click at [697, 222] on link "Contracts" at bounding box center [700, 221] width 24 height 7
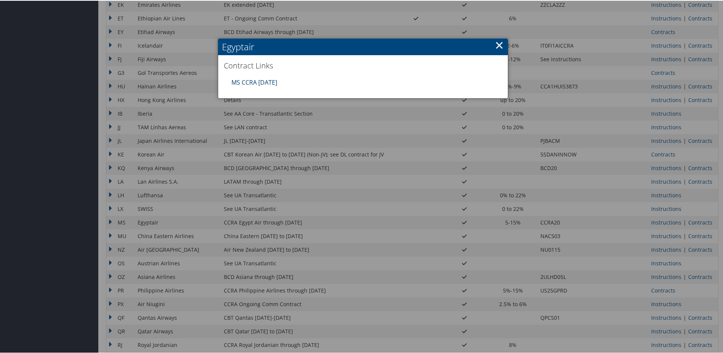
click at [262, 81] on link "MS CCRA [DATE]" at bounding box center [254, 82] width 46 height 8
click at [307, 147] on div at bounding box center [363, 176] width 726 height 353
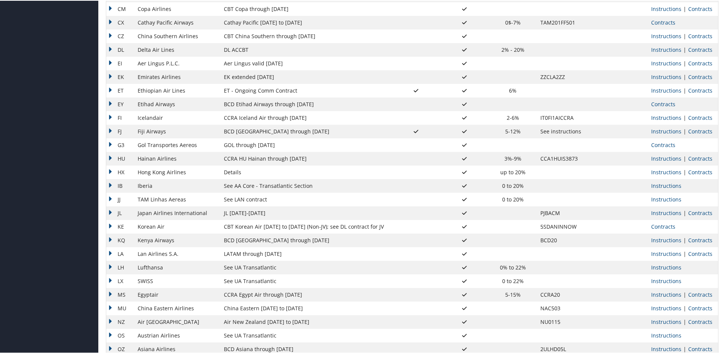
scroll to position [0, 0]
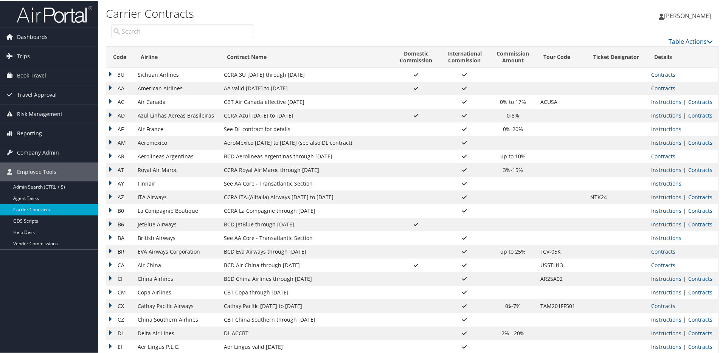
click at [698, 103] on link "Contracts" at bounding box center [700, 101] width 24 height 7
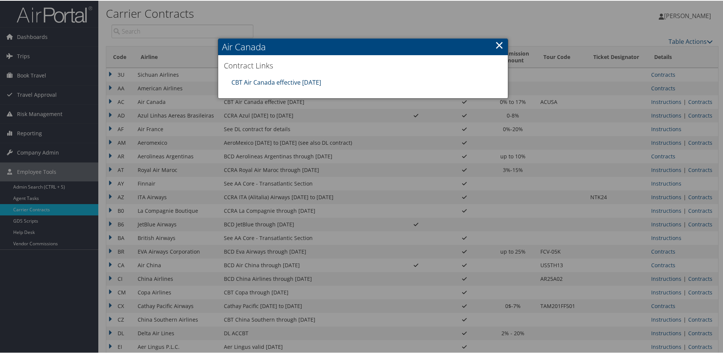
click at [286, 82] on link "CBT Air Canada effective [DATE]" at bounding box center [276, 82] width 90 height 8
click at [239, 190] on div at bounding box center [363, 176] width 726 height 353
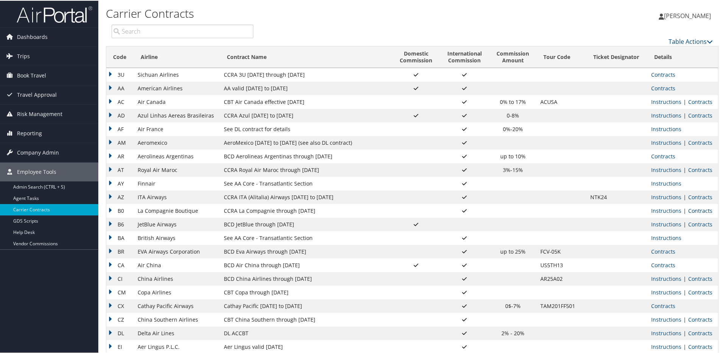
click at [701, 210] on link "Contracts" at bounding box center [700, 210] width 24 height 7
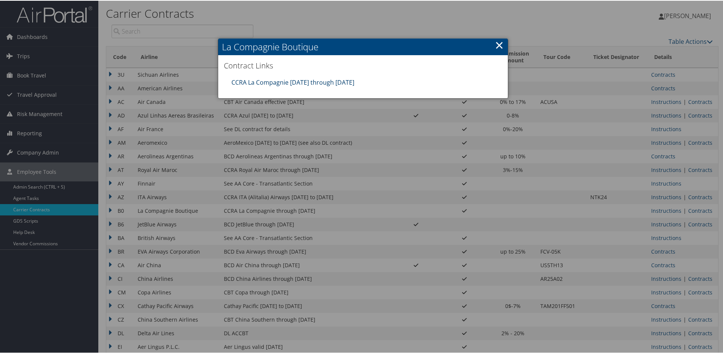
click at [289, 81] on link "CCRA La Compagnie [DATE] through [DATE]" at bounding box center [292, 82] width 123 height 8
click at [182, 112] on div at bounding box center [363, 176] width 726 height 353
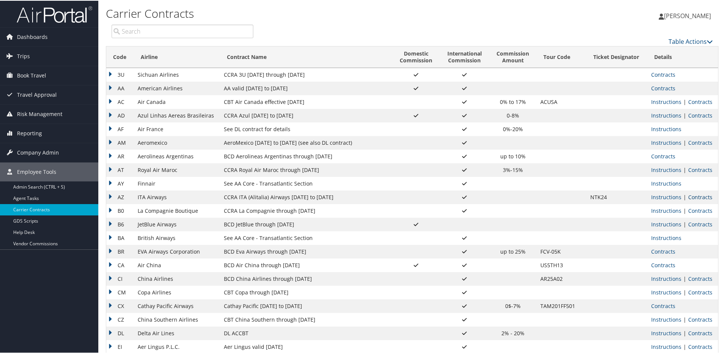
click at [695, 197] on link "Contracts" at bounding box center [700, 196] width 24 height 7
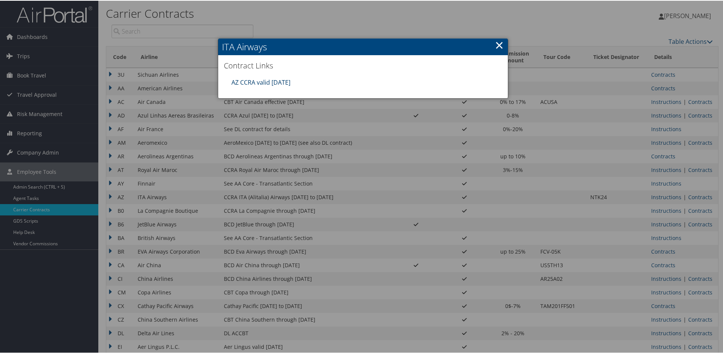
click at [270, 82] on link "AZ CCRA valid [DATE]" at bounding box center [260, 82] width 59 height 8
click at [231, 171] on div at bounding box center [363, 176] width 726 height 353
